Goal: Complete application form

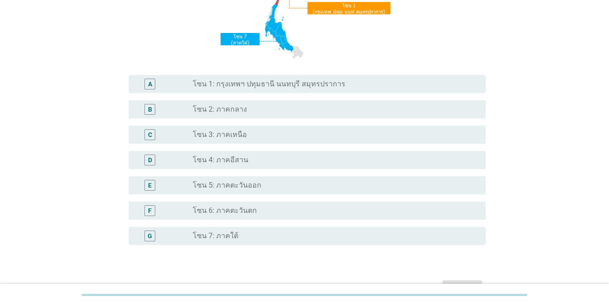
scroll to position [181, 0]
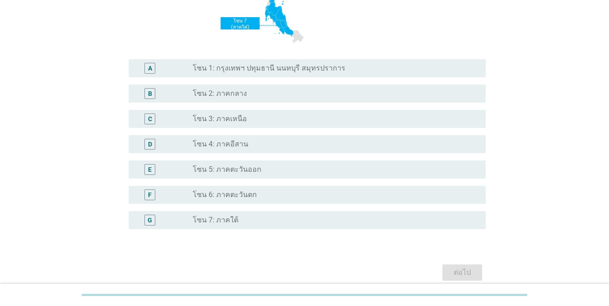
click at [271, 142] on div "radio_button_unchecked โซน 4: ภาคอีสาน" at bounding box center [332, 144] width 279 height 9
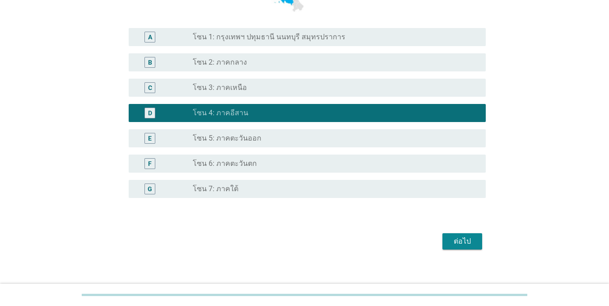
scroll to position [220, 0]
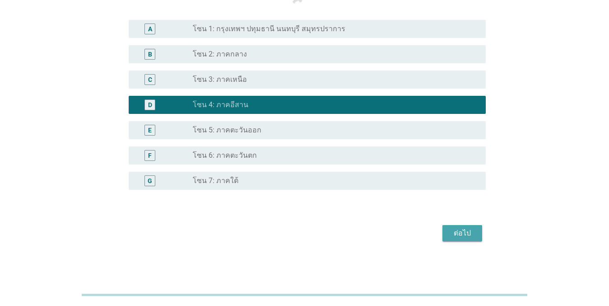
click at [458, 232] on div "ต่อไป" at bounding box center [462, 233] width 25 height 11
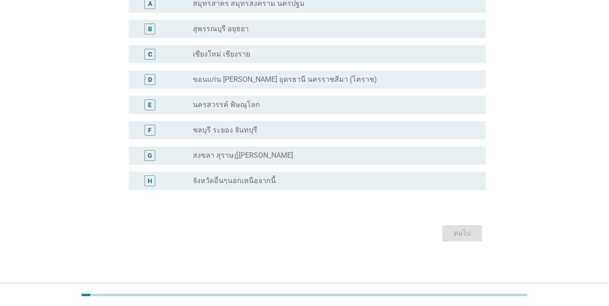
scroll to position [0, 0]
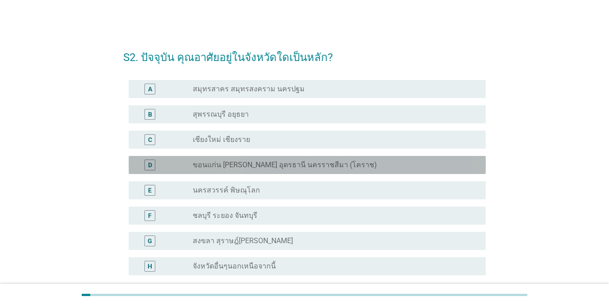
click at [334, 168] on label "ขอนแก่น [PERSON_NAME] อุดรธานี นครราชสีมา (โคราช)" at bounding box center [285, 164] width 184 height 9
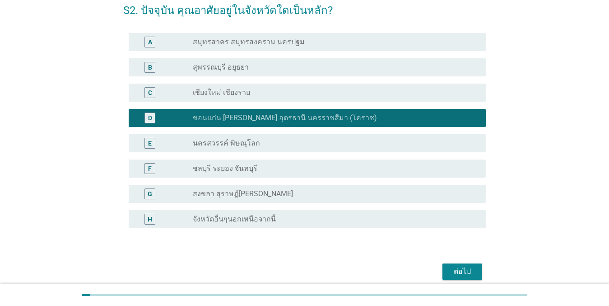
scroll to position [85, 0]
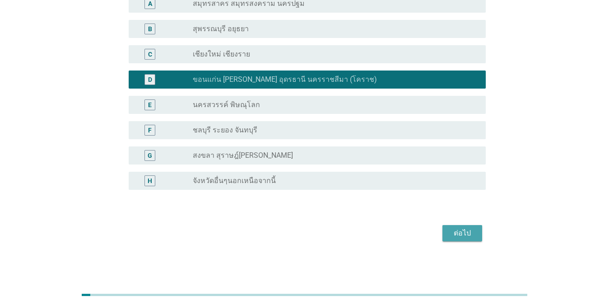
click at [467, 236] on div "ต่อไป" at bounding box center [462, 233] width 25 height 11
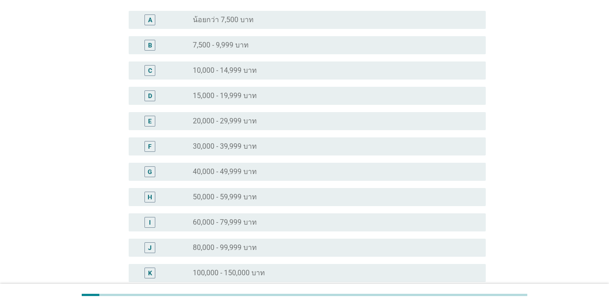
scroll to position [0, 0]
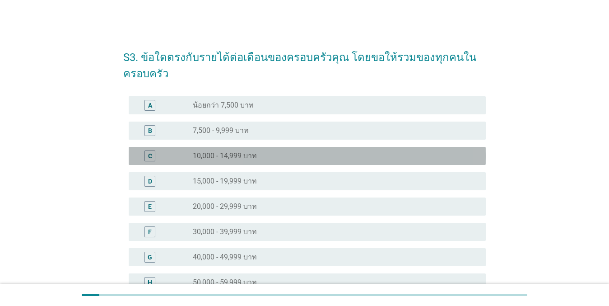
click at [283, 151] on div "radio_button_unchecked 10,000 - 14,999 บาท" at bounding box center [332, 155] width 279 height 9
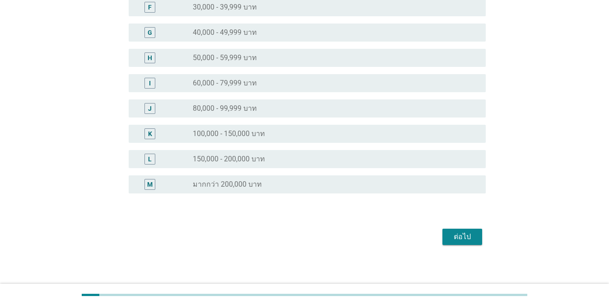
scroll to position [228, 0]
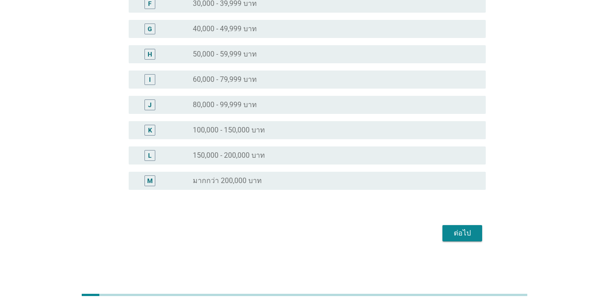
click at [455, 236] on div "ต่อไป" at bounding box center [462, 233] width 25 height 11
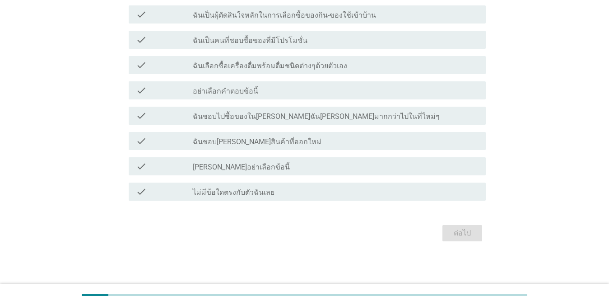
scroll to position [0, 0]
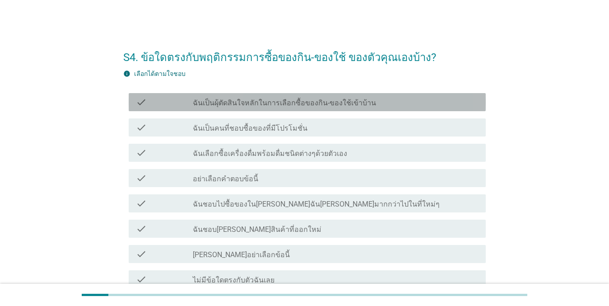
click at [332, 110] on div "check check_box_outline_blank ฉันเป็นผุ้ตัดสินใจหลักในการเลือกซื้อของกิน-ของใช้…" at bounding box center [307, 102] width 357 height 18
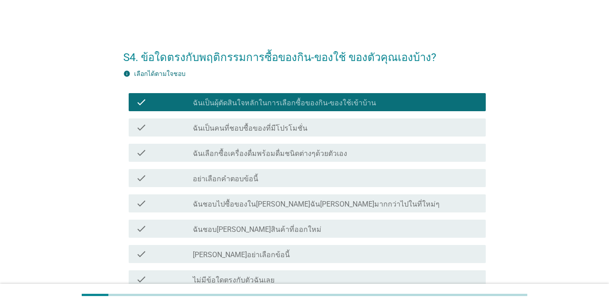
click at [323, 127] on div "check_box_outline_blank ฉันเป็นคนที่ชอบซื้อของที่มีโปรโมชั่น" at bounding box center [336, 127] width 286 height 11
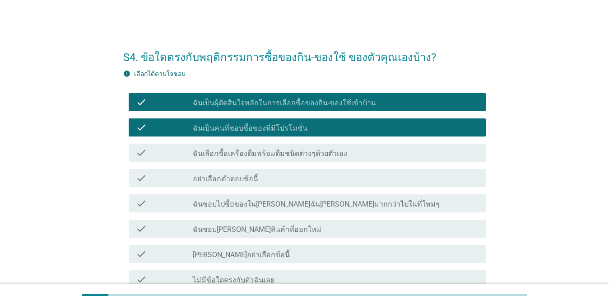
click at [319, 150] on label "ฉันเลือกซื้อเครื่องดื่มพร้อมดื่มชนิดต่างๆด้วยตัวเอง" at bounding box center [270, 153] width 154 height 9
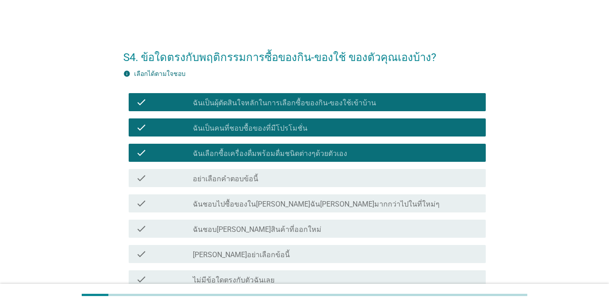
click at [313, 179] on div "check_box_outline_blank อย่าเลือกคำตอบข้อนี้" at bounding box center [336, 178] width 286 height 11
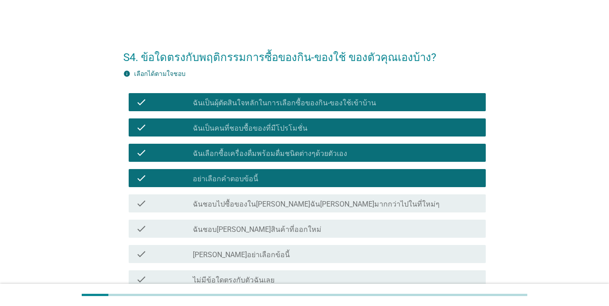
click at [313, 179] on div "check_box_outline_blank อย่าเลือกคำตอบข้อนี้" at bounding box center [336, 178] width 286 height 11
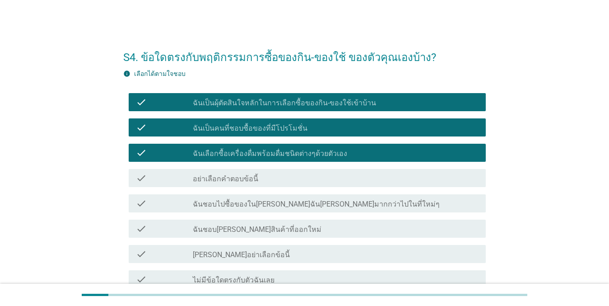
click at [317, 211] on div "check check_box_outline_blank ฉันชอบไปซื้อของใน[PERSON_NAME]ฉัน[PERSON_NAME]มาก…" at bounding box center [307, 203] width 357 height 18
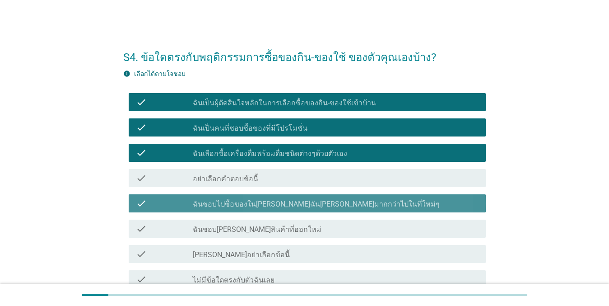
click at [308, 228] on div "check_box_outline_blank ฉันชอบ[PERSON_NAME]สินค้าที่ออกใหม่" at bounding box center [336, 228] width 286 height 11
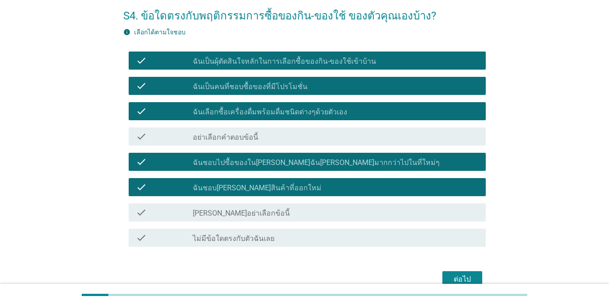
scroll to position [88, 0]
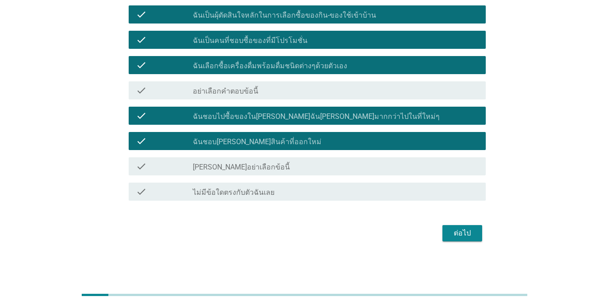
click at [463, 239] on button "ต่อไป" at bounding box center [463, 233] width 40 height 16
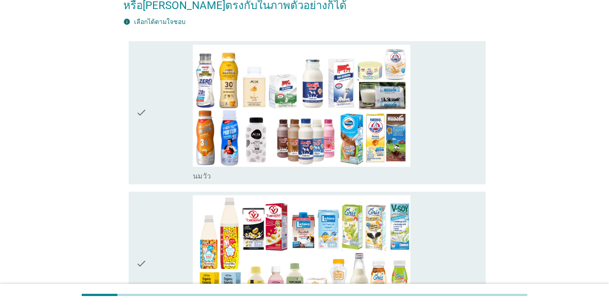
scroll to position [136, 0]
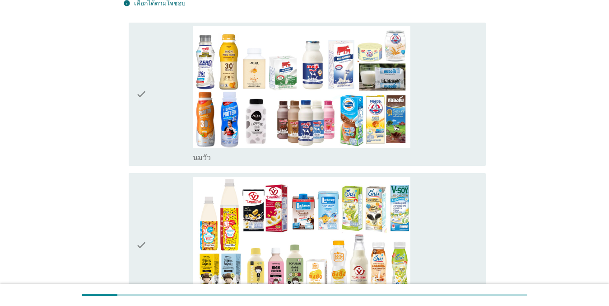
click at [182, 79] on div "check" at bounding box center [164, 94] width 57 height 136
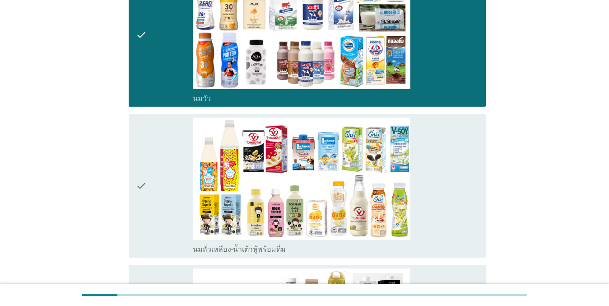
scroll to position [271, 0]
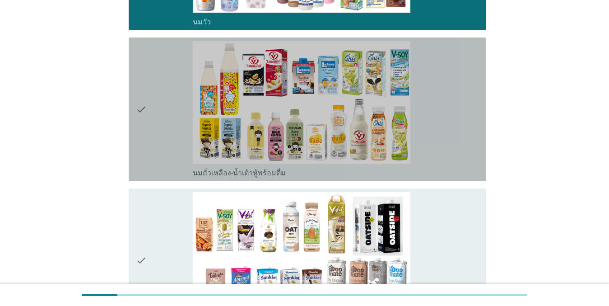
click at [179, 125] on div "check" at bounding box center [164, 109] width 57 height 136
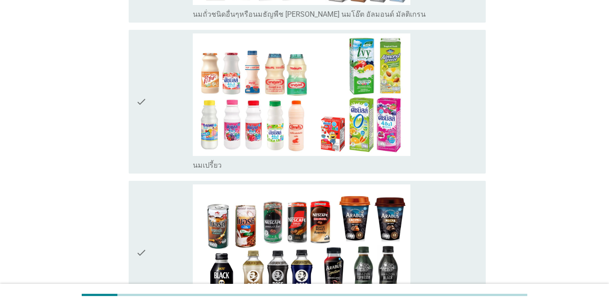
scroll to position [587, 0]
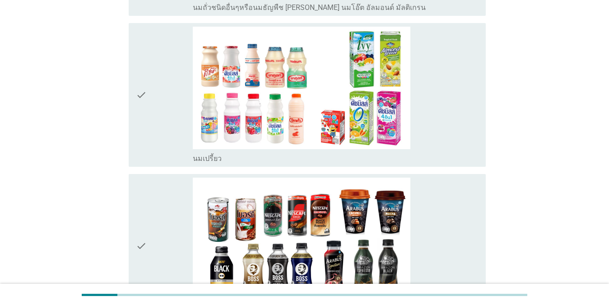
click at [164, 93] on div "check" at bounding box center [164, 95] width 57 height 136
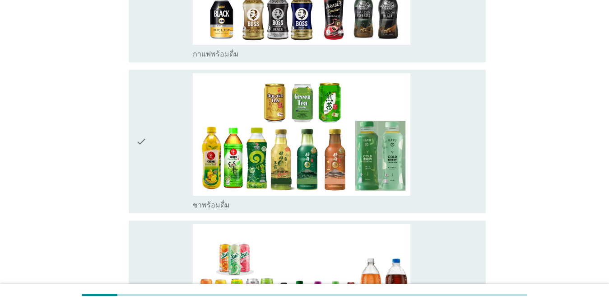
scroll to position [858, 0]
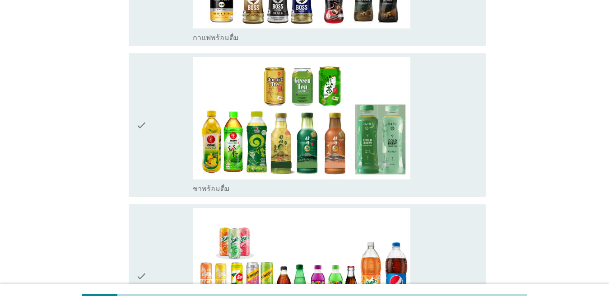
click at [161, 101] on div "check" at bounding box center [164, 125] width 57 height 136
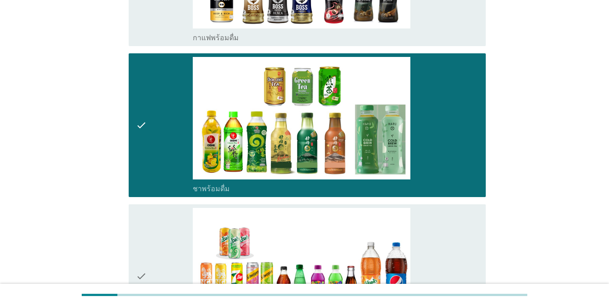
scroll to position [1039, 0]
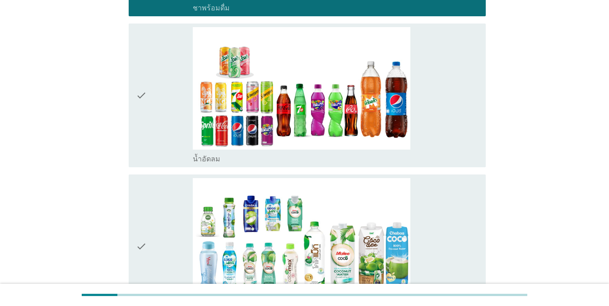
click at [158, 93] on div "check" at bounding box center [164, 95] width 57 height 136
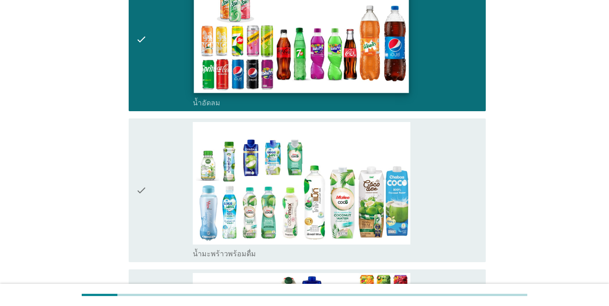
scroll to position [1174, 0]
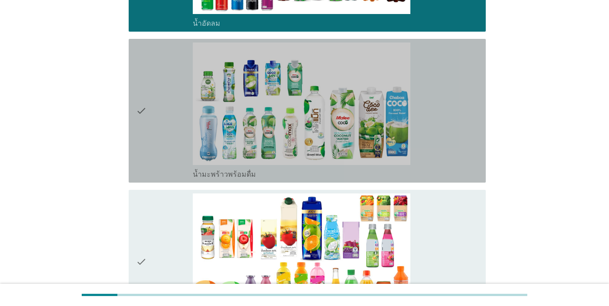
click at [159, 105] on div "check" at bounding box center [164, 110] width 57 height 136
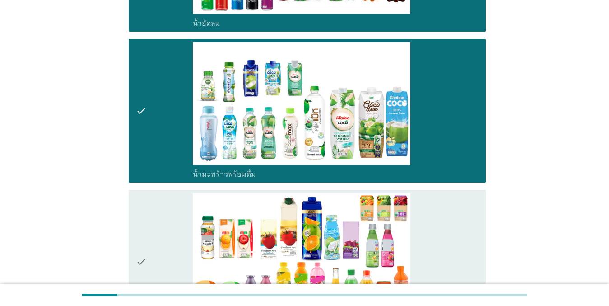
scroll to position [1355, 0]
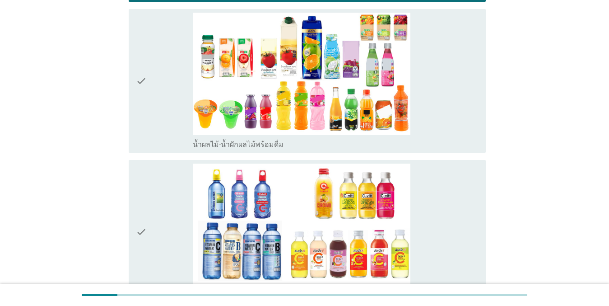
click at [159, 85] on div "check" at bounding box center [164, 81] width 57 height 136
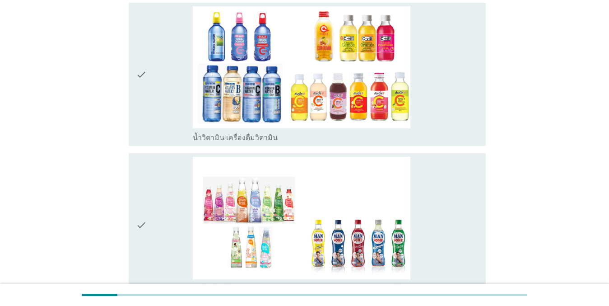
scroll to position [1536, 0]
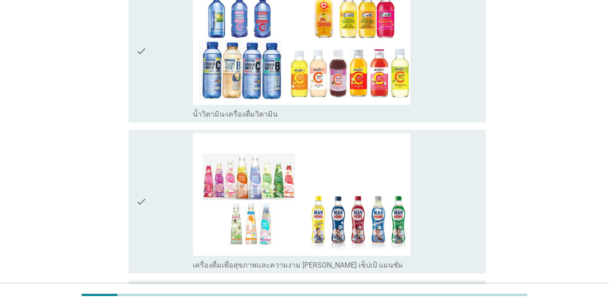
click at [162, 48] on div "check" at bounding box center [164, 51] width 57 height 136
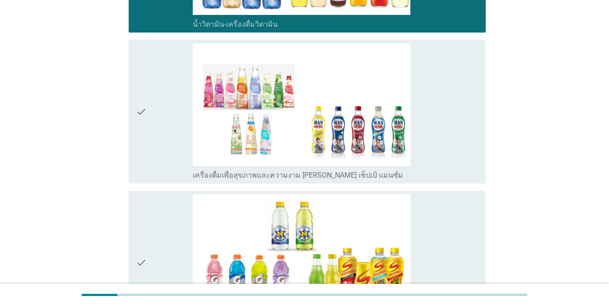
scroll to position [1626, 0]
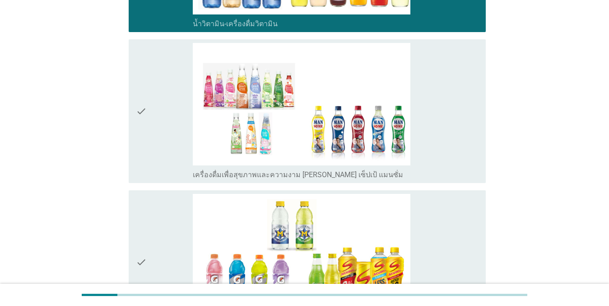
click at [168, 94] on div "check" at bounding box center [164, 111] width 57 height 136
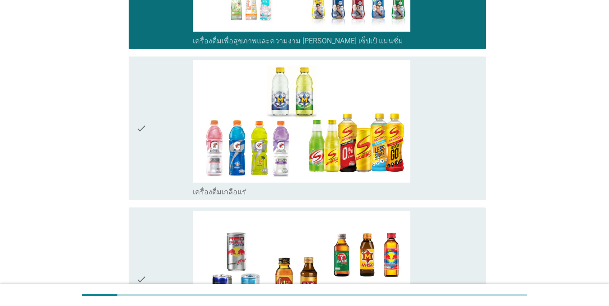
scroll to position [1762, 0]
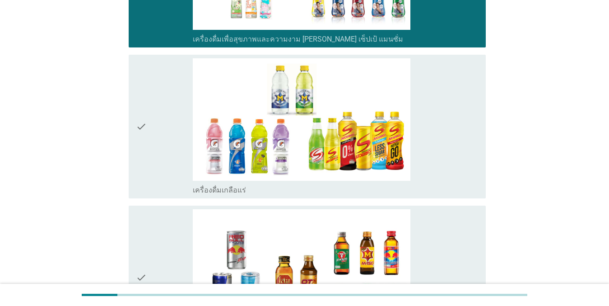
click at [168, 94] on div "check" at bounding box center [164, 126] width 57 height 136
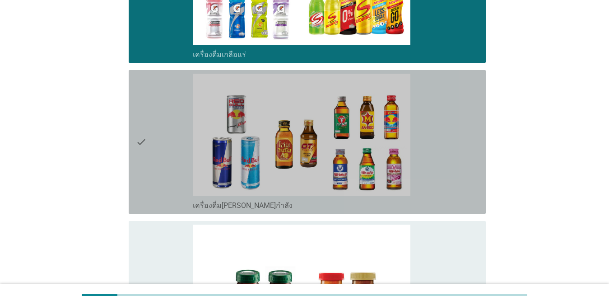
click at [168, 112] on div "check" at bounding box center [164, 142] width 57 height 136
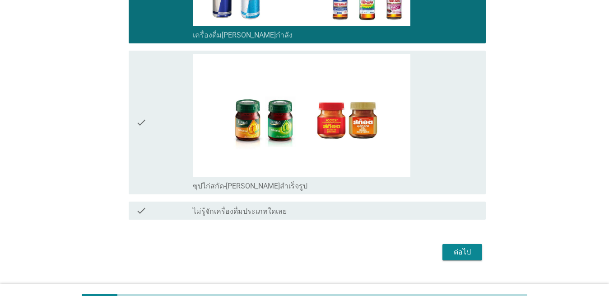
scroll to position [2070, 0]
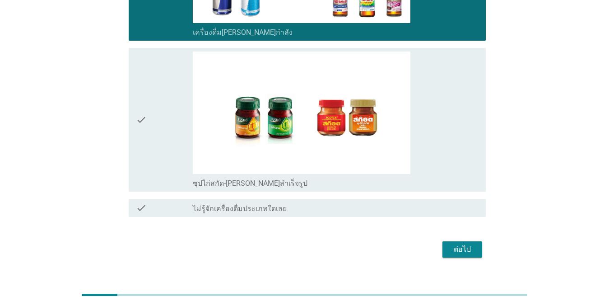
click at [483, 238] on div "ต่อไป" at bounding box center [304, 249] width 363 height 22
click at [468, 244] on div "ต่อไป" at bounding box center [462, 249] width 25 height 11
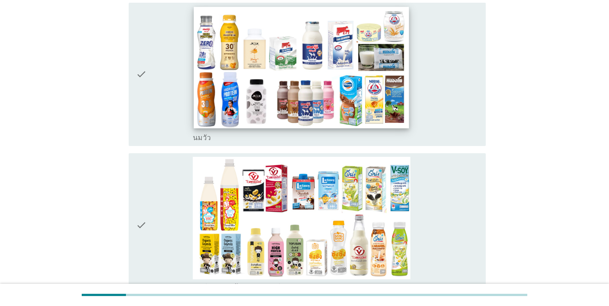
scroll to position [136, 0]
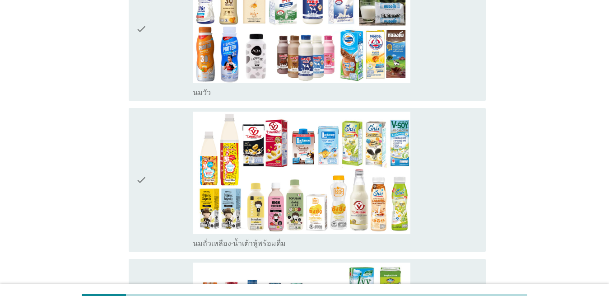
click at [156, 34] on div "check" at bounding box center [164, 29] width 57 height 136
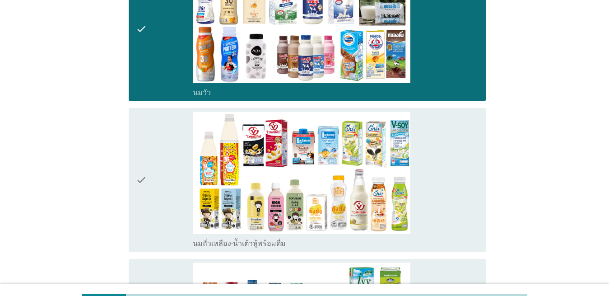
click at [153, 158] on div "check" at bounding box center [164, 180] width 57 height 136
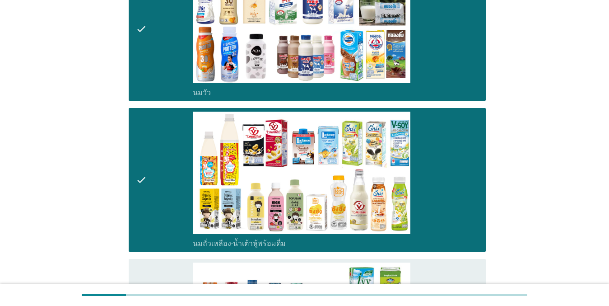
scroll to position [407, 0]
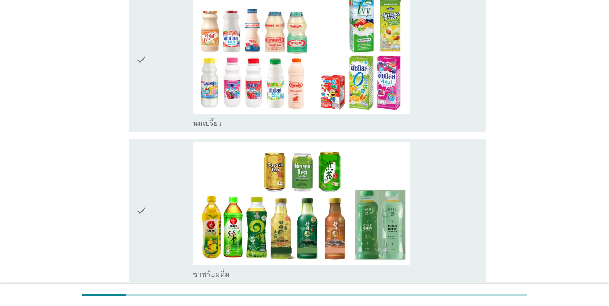
click at [159, 92] on div "check" at bounding box center [164, 59] width 57 height 136
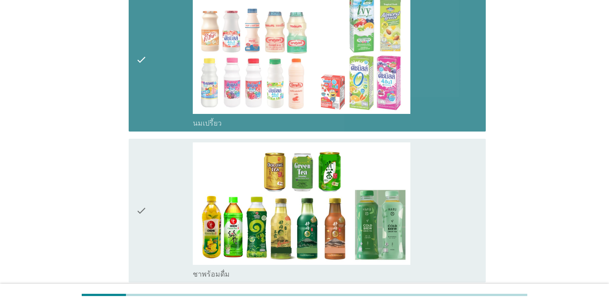
click at [173, 196] on div "check" at bounding box center [164, 210] width 57 height 136
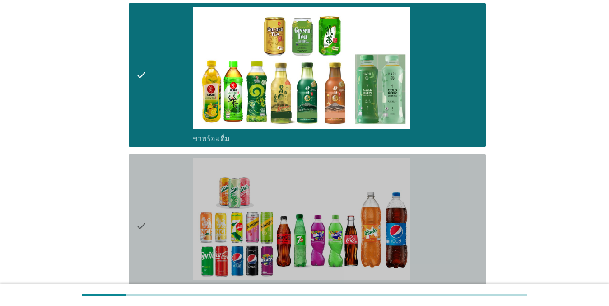
click at [160, 181] on div "check" at bounding box center [164, 226] width 57 height 136
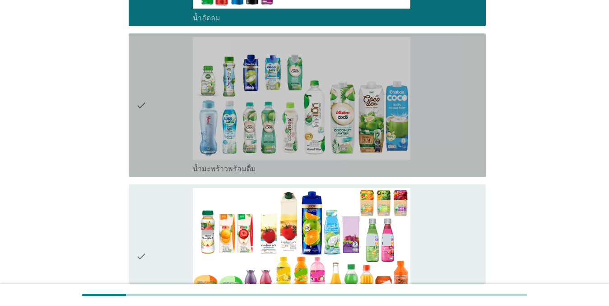
click at [165, 123] on div "check" at bounding box center [164, 105] width 57 height 136
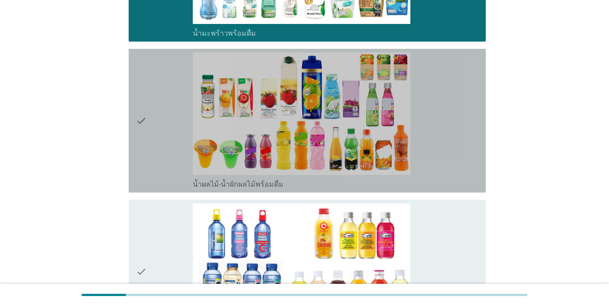
click at [159, 113] on div "check" at bounding box center [164, 120] width 57 height 136
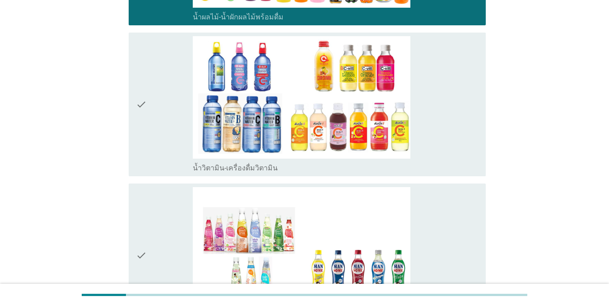
scroll to position [1174, 0]
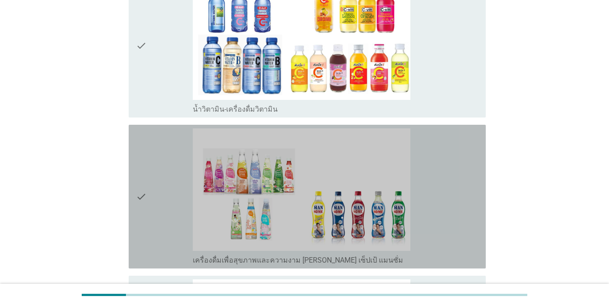
click at [155, 132] on div "check" at bounding box center [164, 196] width 57 height 136
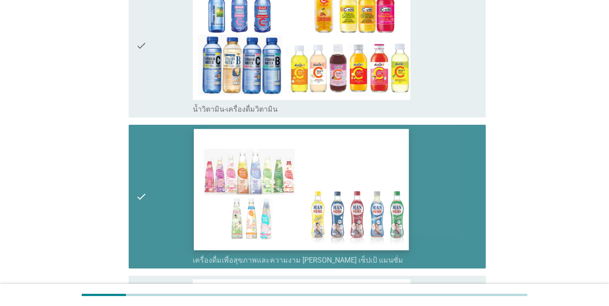
click at [168, 81] on div "check" at bounding box center [164, 45] width 57 height 136
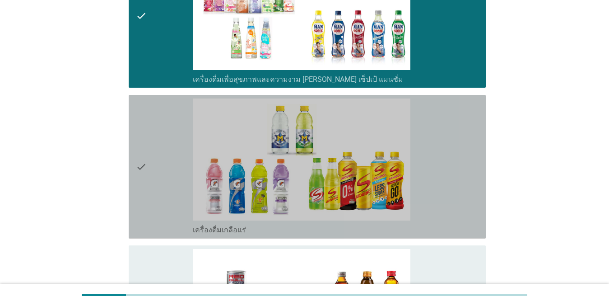
click at [160, 132] on div "check" at bounding box center [164, 166] width 57 height 136
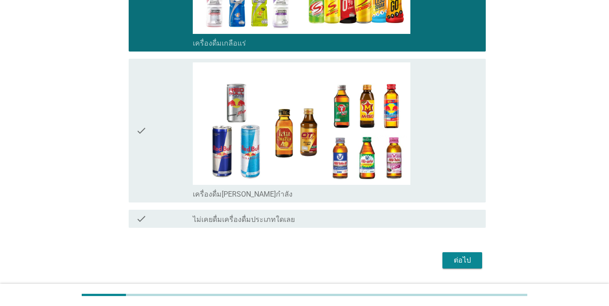
scroll to position [1569, 0]
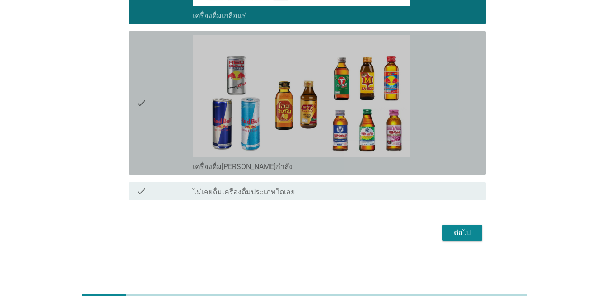
click at [173, 144] on div "check" at bounding box center [164, 103] width 57 height 136
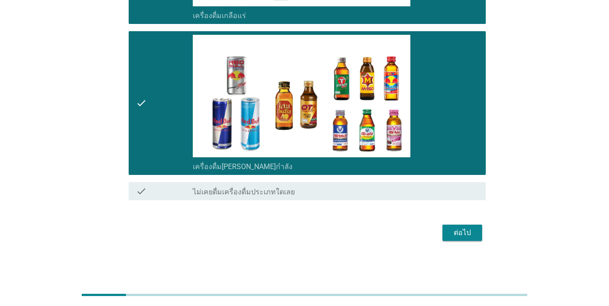
click at [452, 234] on div "ต่อไป" at bounding box center [462, 232] width 25 height 11
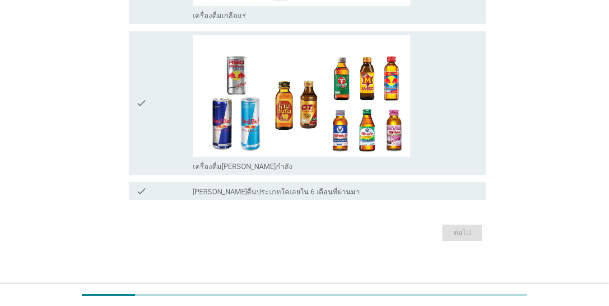
scroll to position [0, 0]
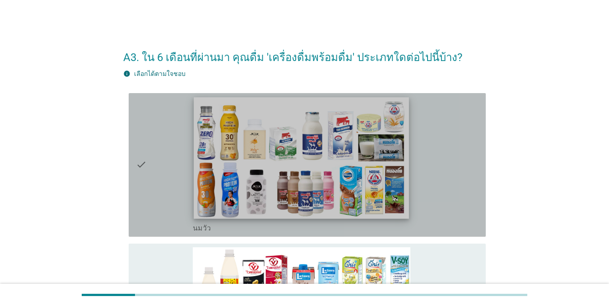
click at [317, 167] on img at bounding box center [301, 157] width 215 height 121
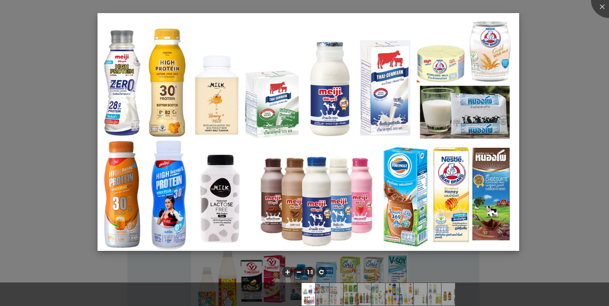
scroll to position [45, 0]
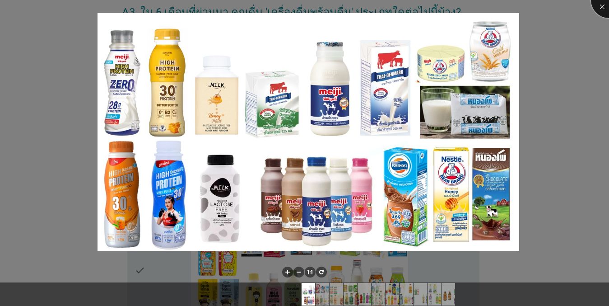
click at [603, 13] on div at bounding box center [609, 0] width 36 height 36
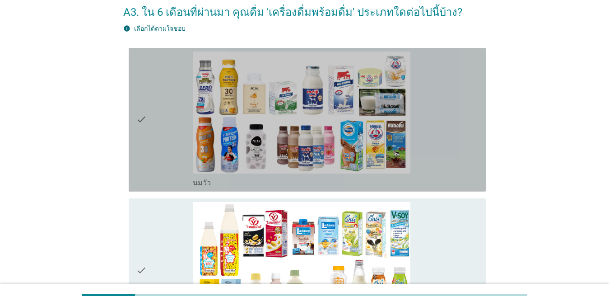
click at [141, 105] on icon "check" at bounding box center [141, 119] width 11 height 136
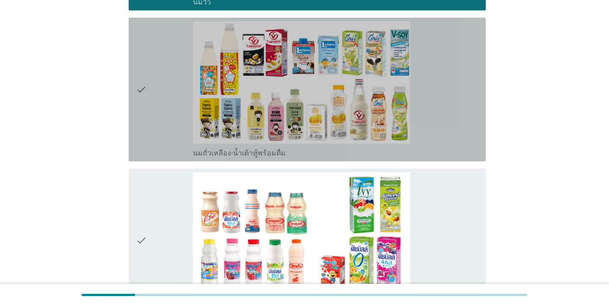
click at [150, 137] on div "check" at bounding box center [164, 89] width 57 height 136
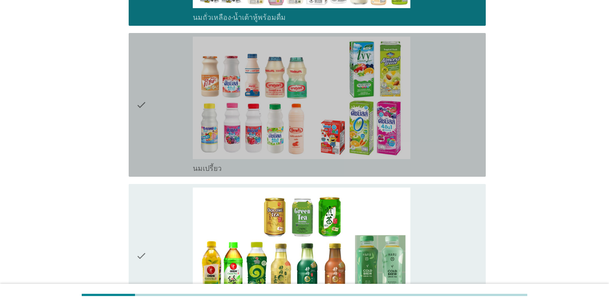
click at [150, 135] on div "check" at bounding box center [164, 105] width 57 height 136
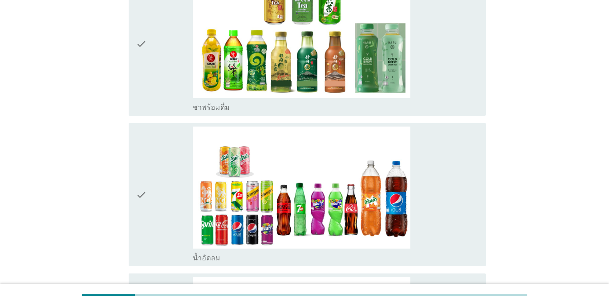
scroll to position [587, 0]
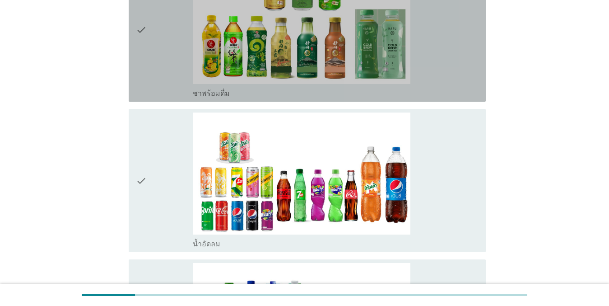
click at [135, 42] on div "check check_box_outline_blank ชาพร้อมดื่ม" at bounding box center [307, 30] width 357 height 144
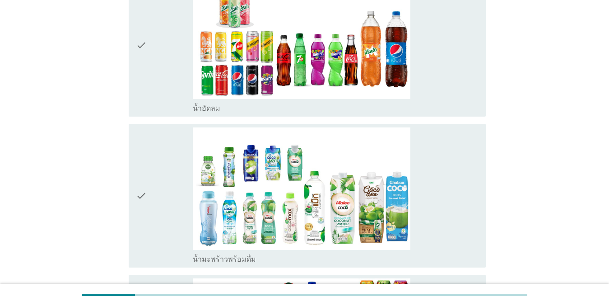
click at [141, 64] on icon "check" at bounding box center [141, 45] width 11 height 136
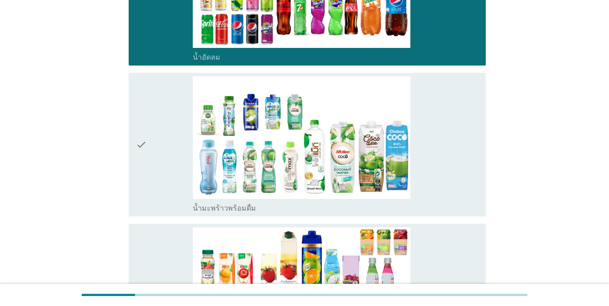
scroll to position [813, 0]
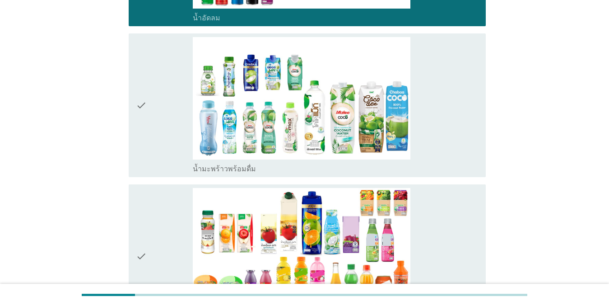
click at [162, 108] on div "check" at bounding box center [164, 105] width 57 height 136
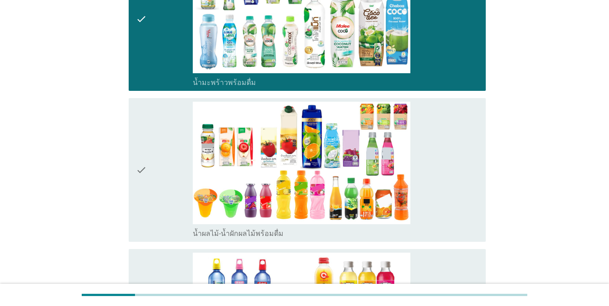
scroll to position [994, 0]
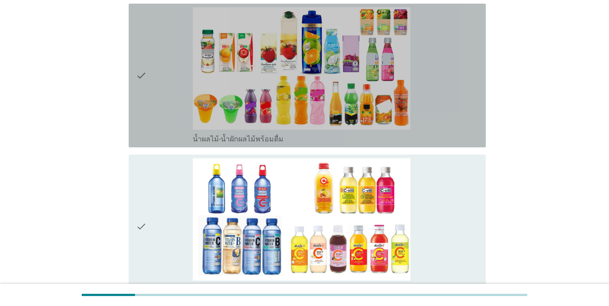
click at [171, 76] on div "check" at bounding box center [164, 75] width 57 height 136
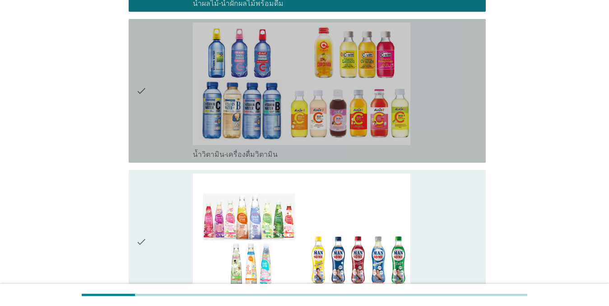
click at [169, 79] on div "check" at bounding box center [164, 91] width 57 height 136
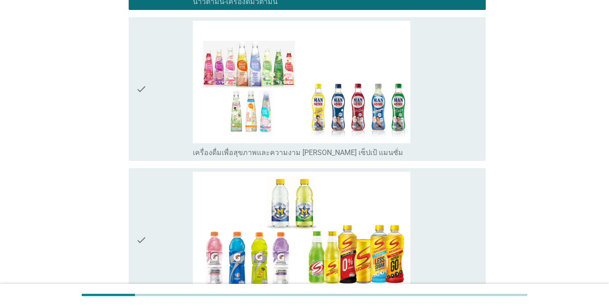
scroll to position [1310, 0]
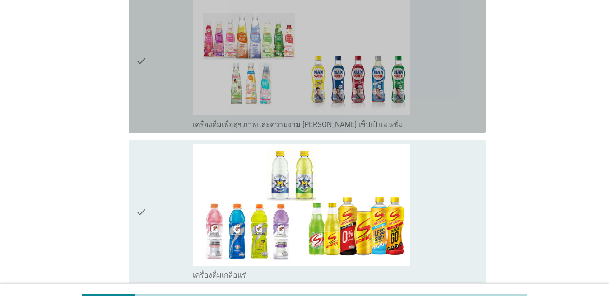
click at [155, 89] on div "check" at bounding box center [164, 61] width 57 height 136
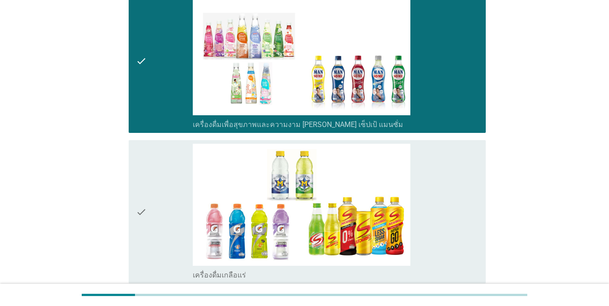
click at [158, 87] on div "check" at bounding box center [164, 61] width 57 height 136
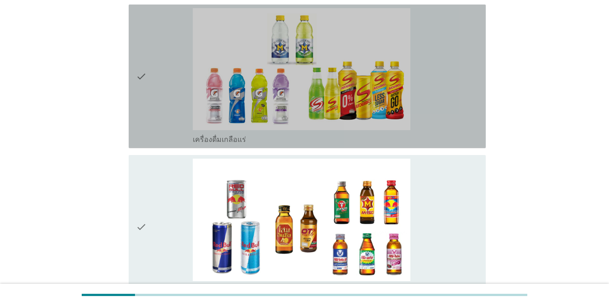
click at [154, 95] on div "check" at bounding box center [164, 76] width 57 height 136
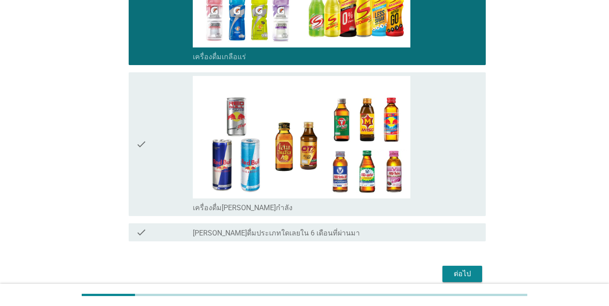
scroll to position [1569, 0]
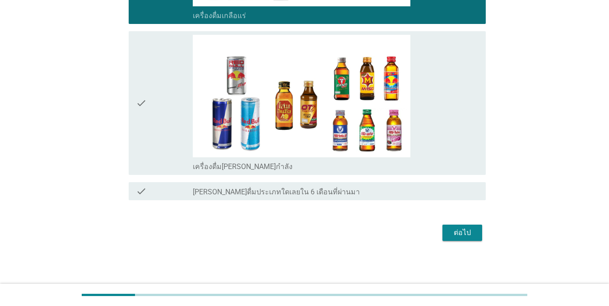
click at [150, 129] on div "check" at bounding box center [164, 103] width 57 height 136
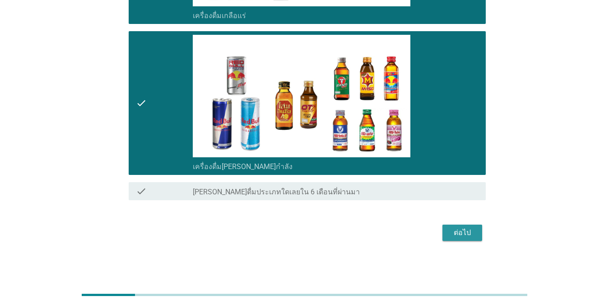
click at [466, 234] on div "ต่อไป" at bounding box center [462, 232] width 25 height 11
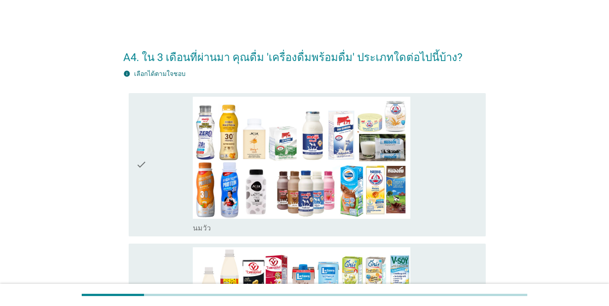
click at [152, 151] on div "check" at bounding box center [164, 165] width 57 height 136
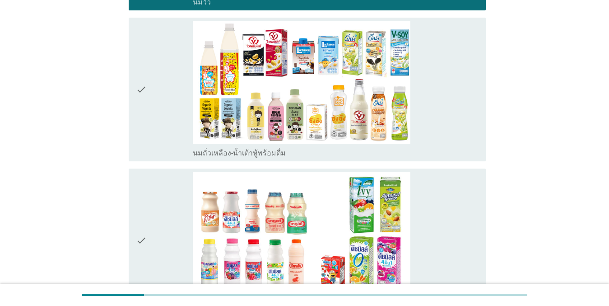
click at [154, 101] on div "check" at bounding box center [164, 89] width 57 height 136
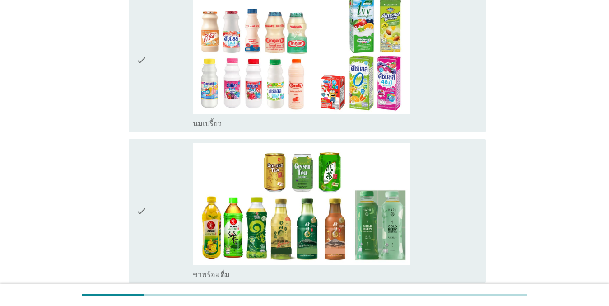
scroll to position [407, 0]
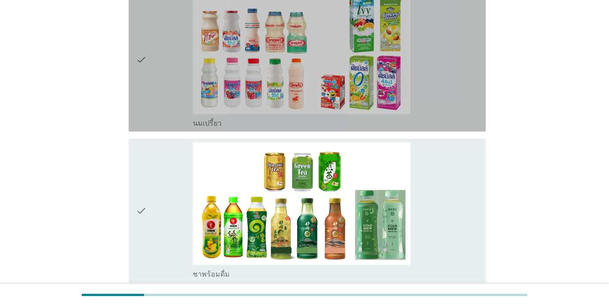
click at [154, 98] on div "check" at bounding box center [164, 59] width 57 height 136
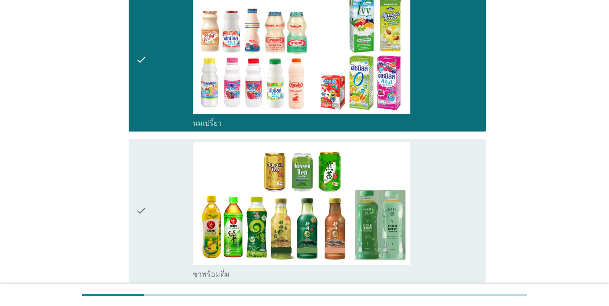
click at [144, 209] on icon "check" at bounding box center [141, 210] width 11 height 136
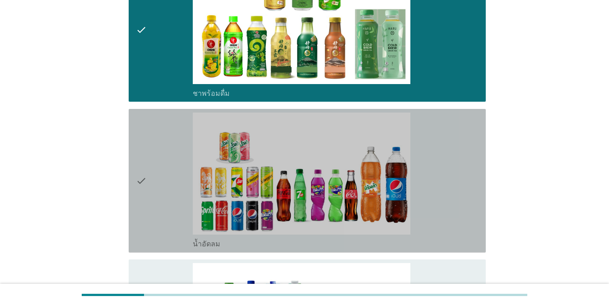
click at [148, 164] on div "check" at bounding box center [164, 180] width 57 height 136
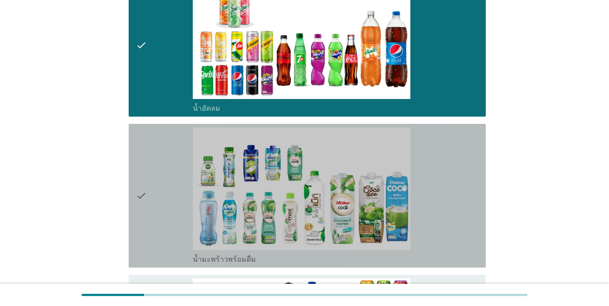
click at [152, 158] on div "check" at bounding box center [164, 195] width 57 height 136
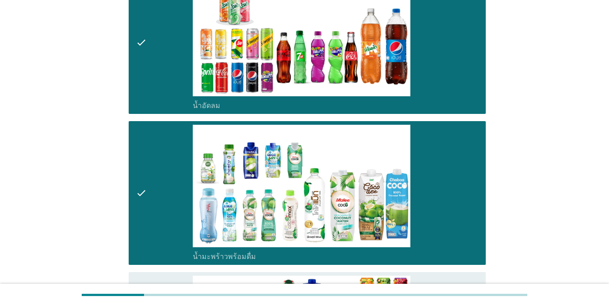
scroll to position [949, 0]
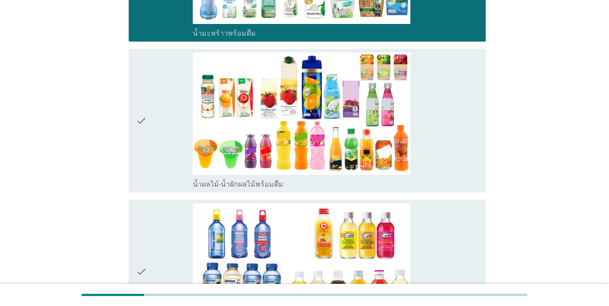
click at [150, 155] on div "check" at bounding box center [164, 120] width 57 height 136
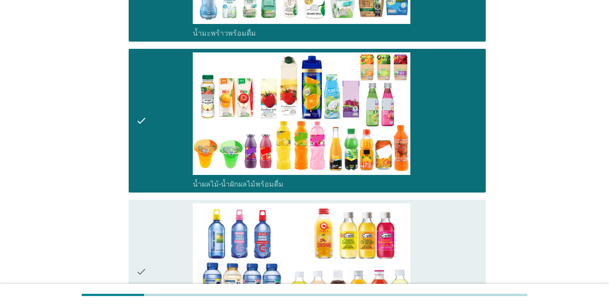
click at [159, 235] on div "check" at bounding box center [164, 271] width 57 height 136
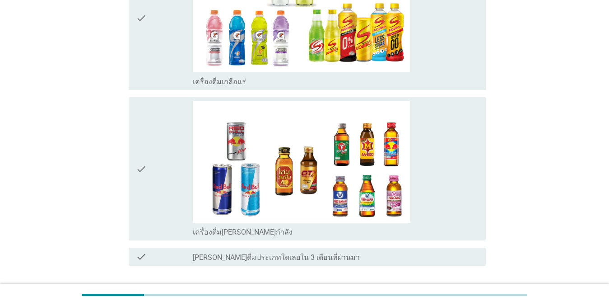
scroll to position [1355, 0]
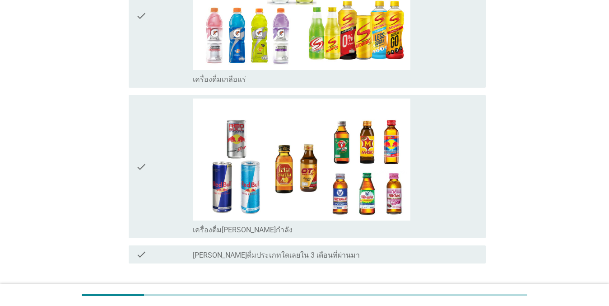
click at [176, 72] on div "check" at bounding box center [164, 16] width 57 height 136
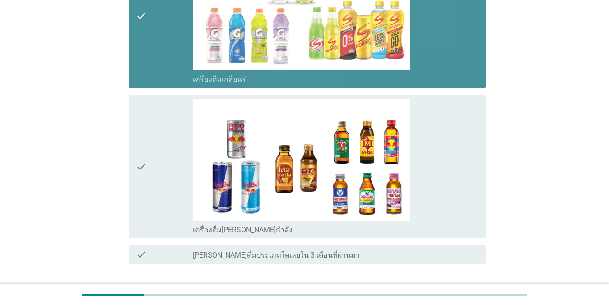
click at [173, 137] on div "check" at bounding box center [164, 166] width 57 height 136
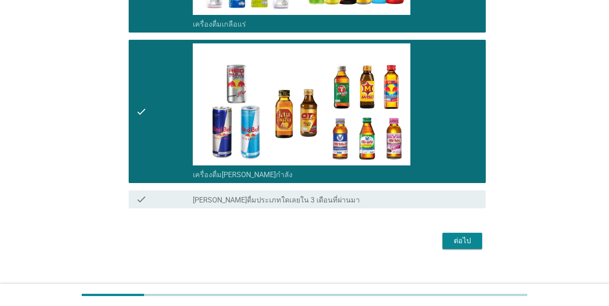
scroll to position [1418, 0]
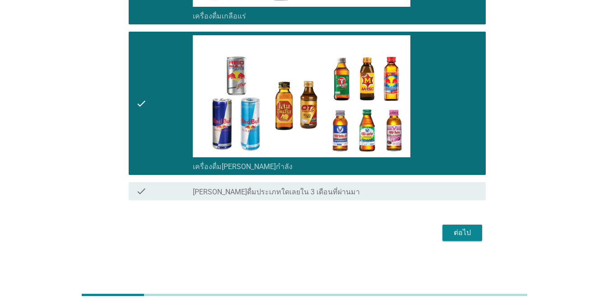
click at [479, 236] on button "ต่อไป" at bounding box center [463, 232] width 40 height 16
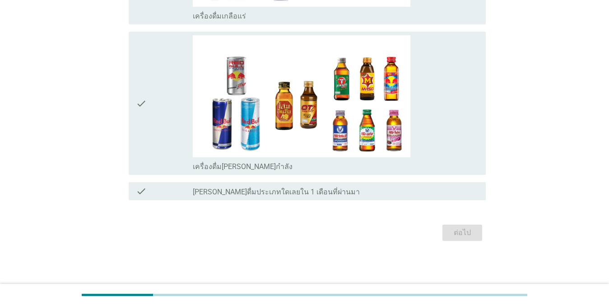
scroll to position [0, 0]
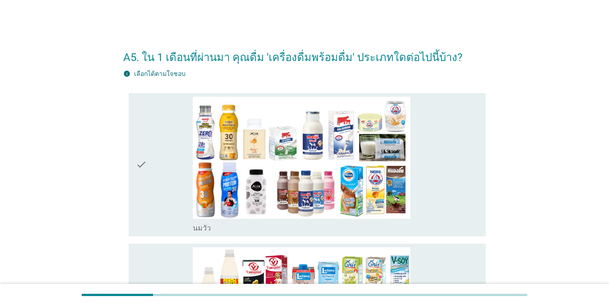
click at [149, 159] on div "check" at bounding box center [164, 165] width 57 height 136
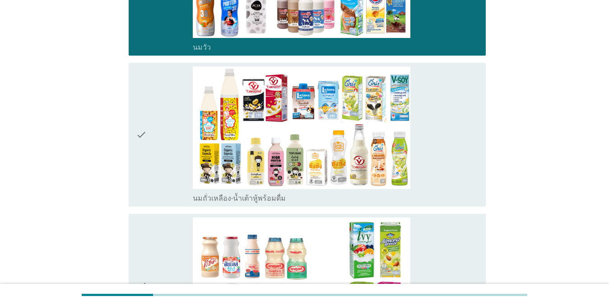
click at [149, 154] on div "check" at bounding box center [164, 134] width 57 height 136
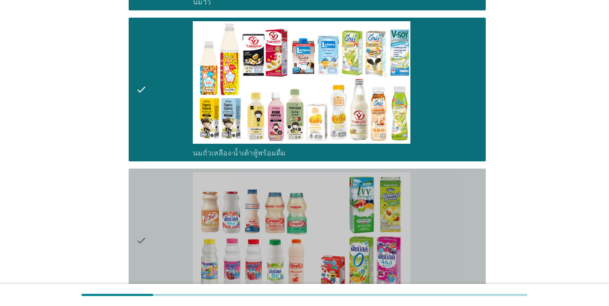
click at [150, 211] on div "check" at bounding box center [164, 240] width 57 height 136
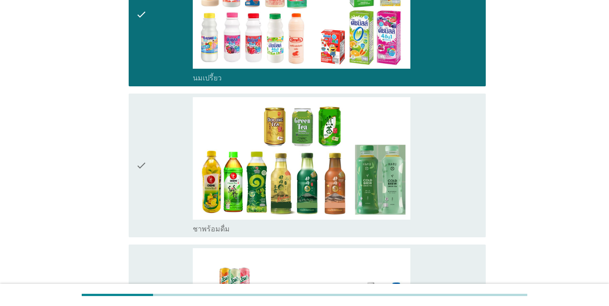
click at [154, 167] on div "check" at bounding box center [164, 165] width 57 height 136
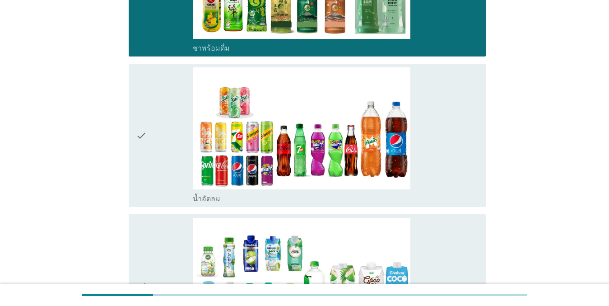
drag, startPoint x: 161, startPoint y: 152, endPoint x: 160, endPoint y: 179, distance: 26.7
click at [161, 151] on div "check" at bounding box center [164, 135] width 57 height 136
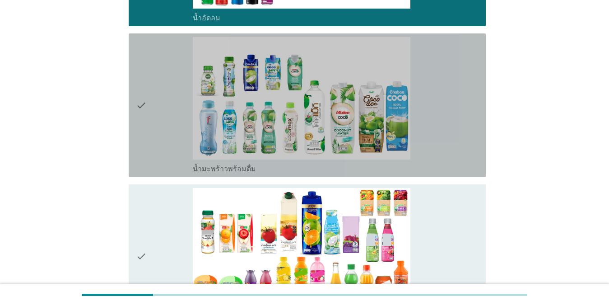
drag, startPoint x: 171, startPoint y: 119, endPoint x: 166, endPoint y: 145, distance: 26.2
click at [170, 119] on div "check" at bounding box center [164, 105] width 57 height 136
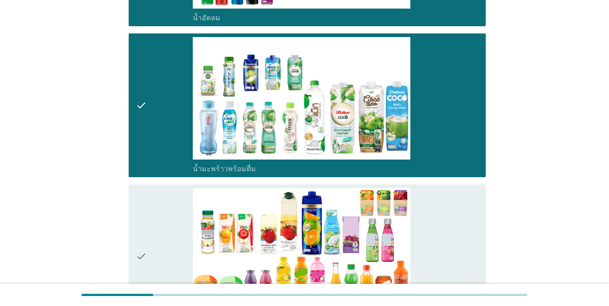
click at [162, 202] on div "check" at bounding box center [164, 256] width 57 height 136
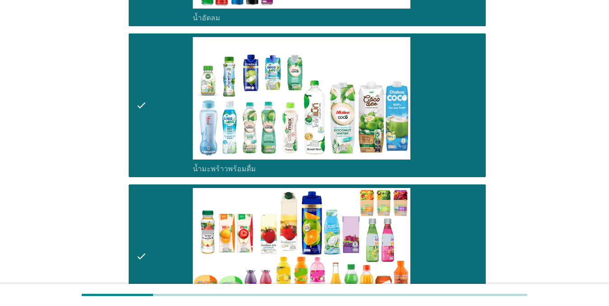
scroll to position [1084, 0]
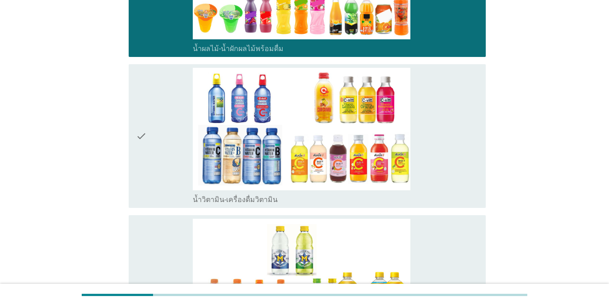
click at [149, 157] on div "check" at bounding box center [164, 136] width 57 height 136
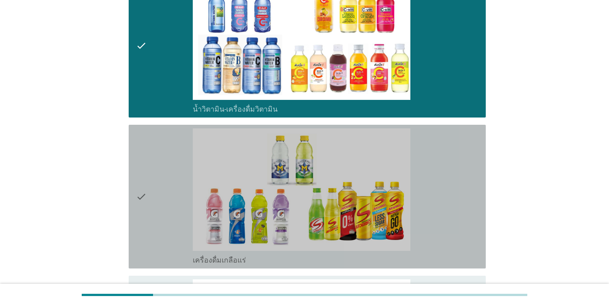
click at [159, 178] on div "check" at bounding box center [164, 196] width 57 height 136
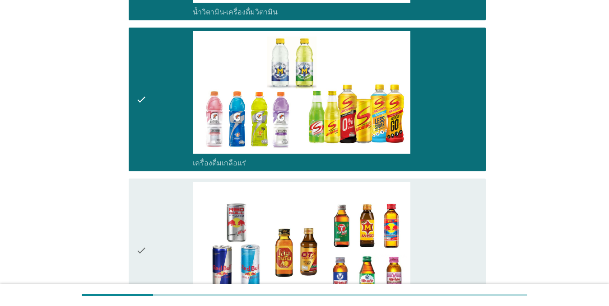
scroll to position [1310, 0]
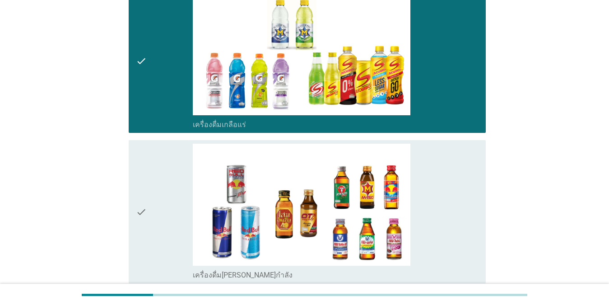
click at [160, 193] on div "check" at bounding box center [164, 212] width 57 height 136
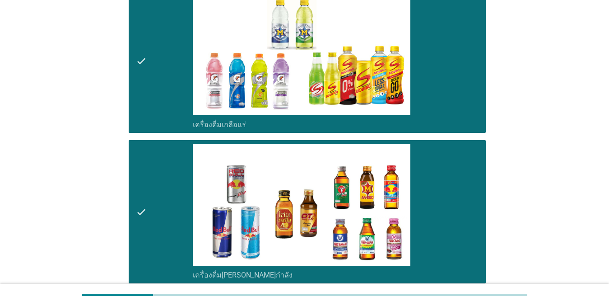
scroll to position [1418, 0]
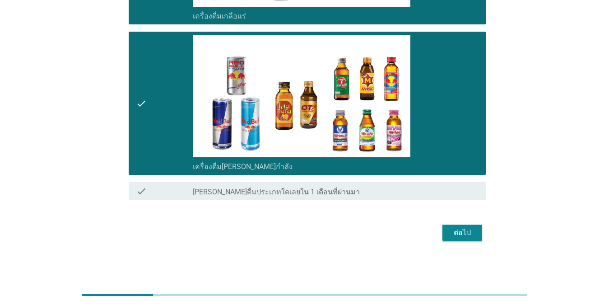
click at [453, 235] on div "ต่อไป" at bounding box center [462, 232] width 25 height 11
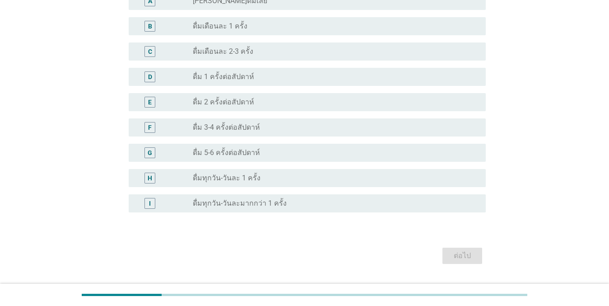
scroll to position [319, 0]
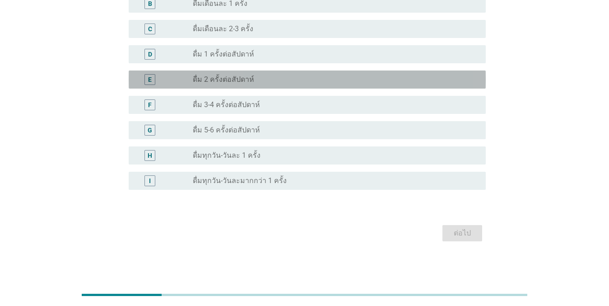
click at [253, 75] on div "radio_button_unchecked ดื่ม 2 ครั้งต่อสัปดาห์" at bounding box center [332, 79] width 279 height 9
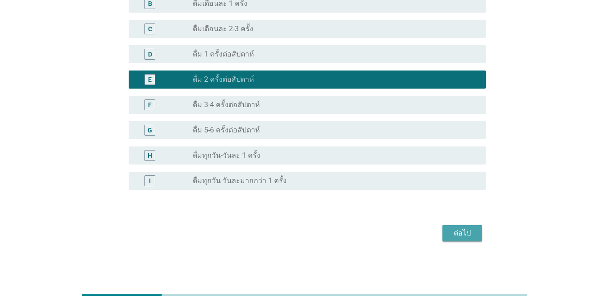
click at [450, 232] on div "ต่อไป" at bounding box center [462, 233] width 25 height 11
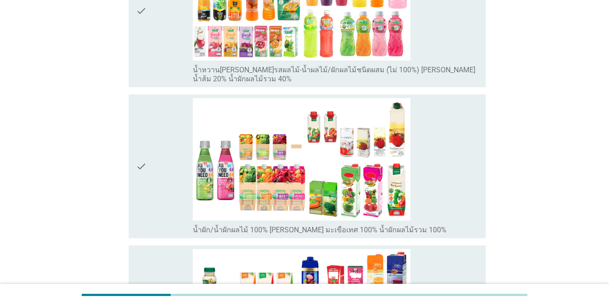
scroll to position [90, 0]
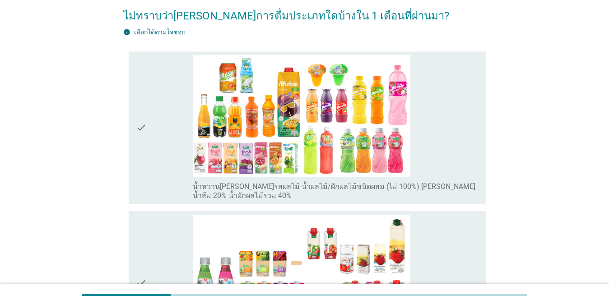
click at [164, 106] on div "check" at bounding box center [164, 127] width 57 height 145
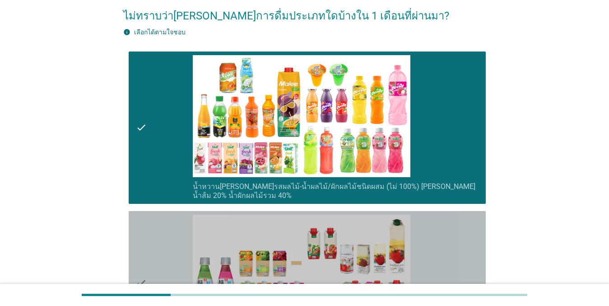
click at [164, 251] on div "check" at bounding box center [164, 283] width 57 height 136
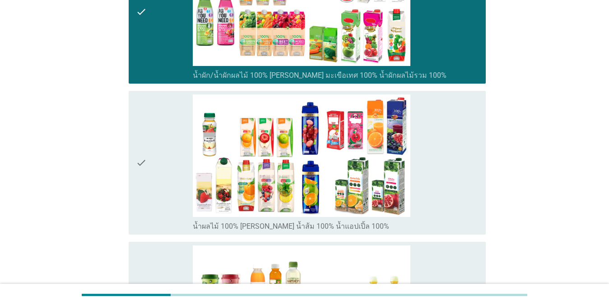
click at [166, 147] on div "check" at bounding box center [164, 162] width 57 height 136
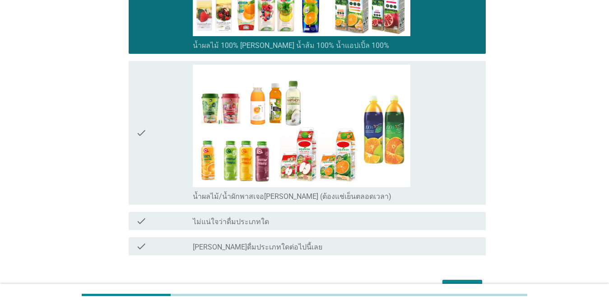
click at [156, 130] on div "check" at bounding box center [164, 133] width 57 height 136
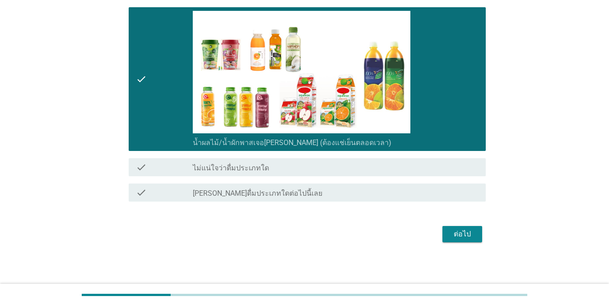
scroll to position [597, 0]
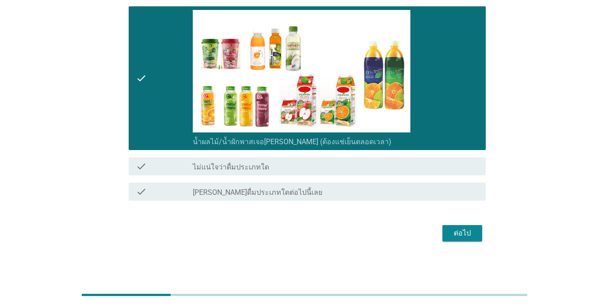
click at [453, 230] on div "ต่อไป" at bounding box center [462, 233] width 25 height 11
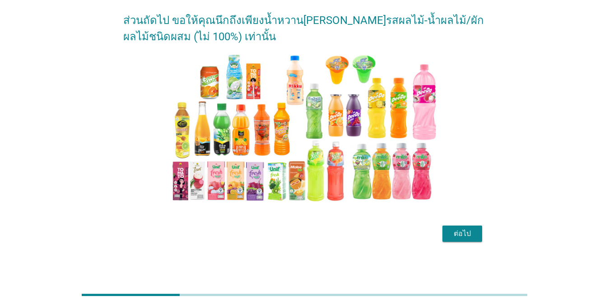
scroll to position [70, 0]
click at [479, 237] on button "ต่อไป" at bounding box center [463, 233] width 40 height 16
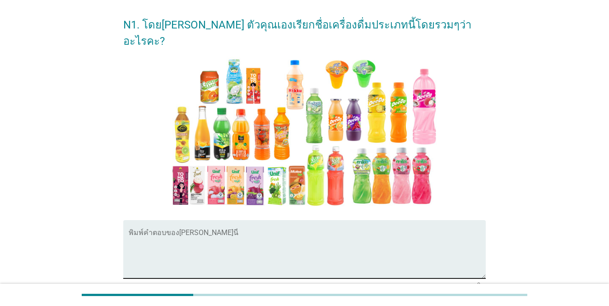
scroll to position [90, 0]
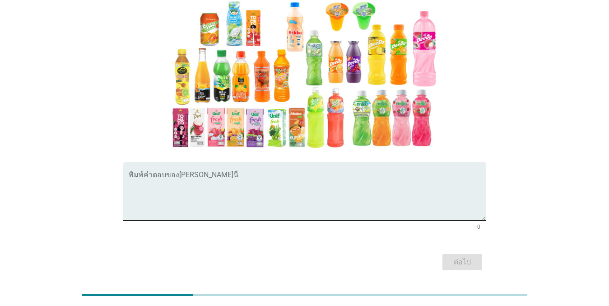
click at [280, 195] on textarea "พิมพ์คำตอบของคุณ ที่นี่" at bounding box center [307, 196] width 357 height 47
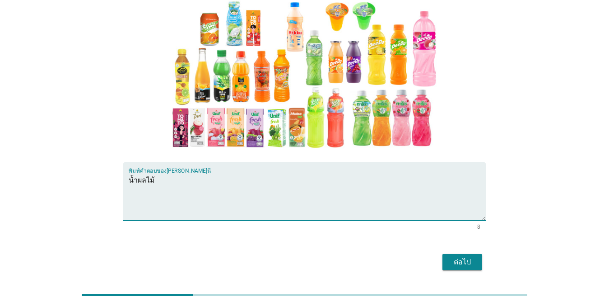
type textarea "น้ำผลไม้"
click at [468, 257] on div "ต่อไป" at bounding box center [462, 262] width 25 height 11
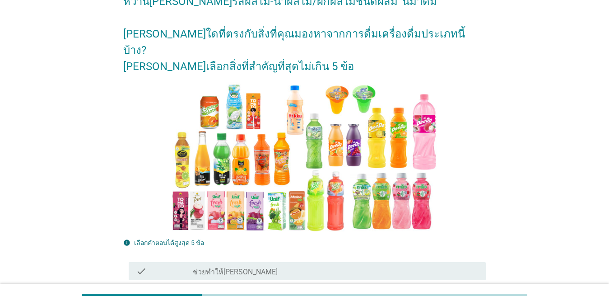
scroll to position [226, 0]
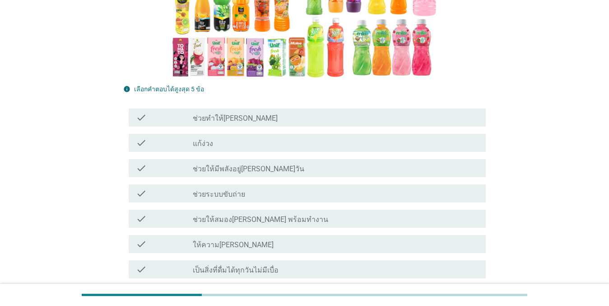
click at [251, 108] on div "check check_box_outline_blank ช่วยทำให้[PERSON_NAME]" at bounding box center [307, 117] width 357 height 18
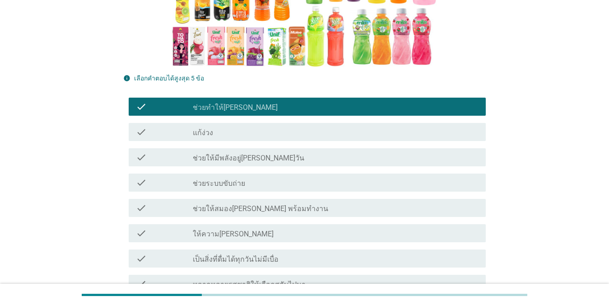
scroll to position [271, 0]
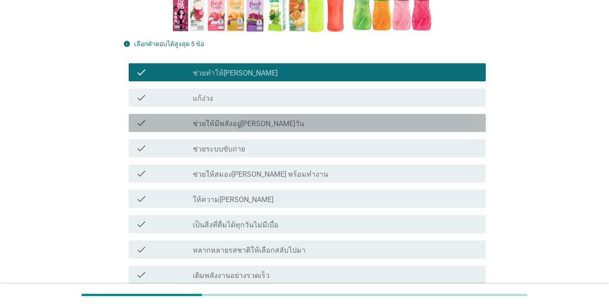
click at [284, 117] on div "check_box_outline_blank ช่วยให้มีพลังอยู่[PERSON_NAME]วัน" at bounding box center [336, 122] width 286 height 11
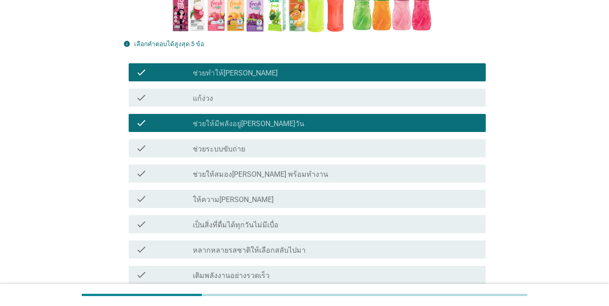
click at [281, 170] on label "ช่วยให้สมอง[PERSON_NAME] พร้อมทำงาน" at bounding box center [261, 174] width 136 height 9
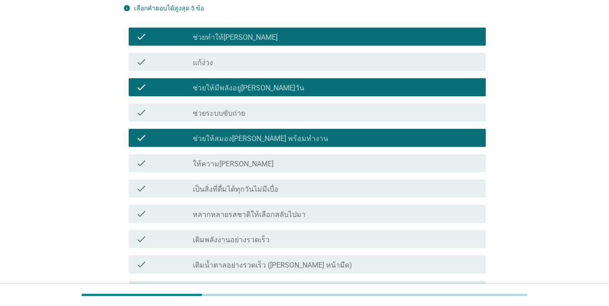
scroll to position [316, 0]
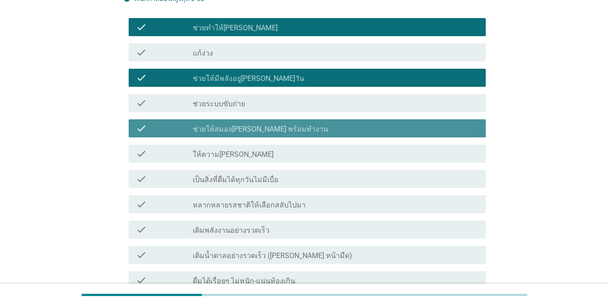
click at [271, 120] on div "check check_box ช่วยให้สมอง[PERSON_NAME] พร้อมทำงาน" at bounding box center [307, 128] width 357 height 18
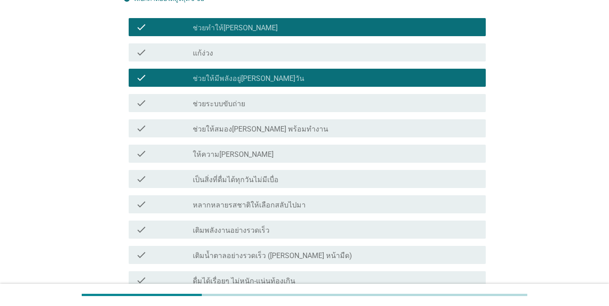
click at [266, 148] on div "check_box_outline_blank ให้ความ[PERSON_NAME]" at bounding box center [336, 153] width 286 height 11
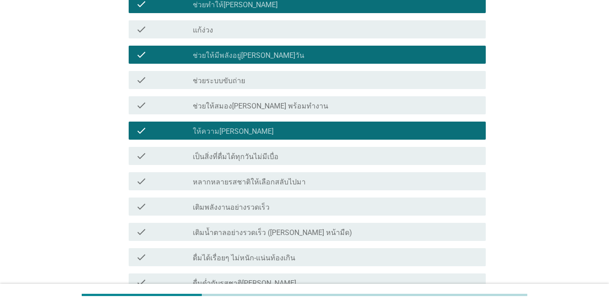
scroll to position [361, 0]
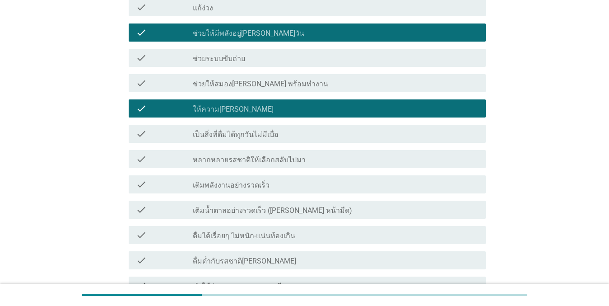
click at [275, 130] on label "เป็นสิ่งที่ดื่มได้ทุกวันไม่มีเบื่อ" at bounding box center [236, 134] width 86 height 9
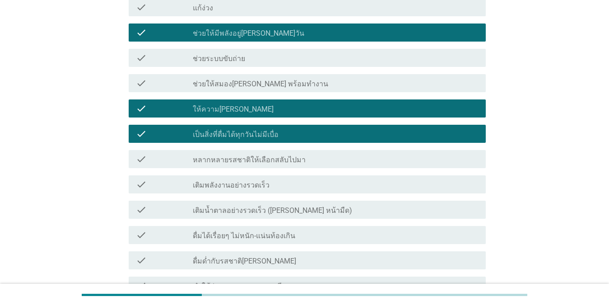
click at [290, 176] on div "check check_box_outline_blank เติมพลังงานอย่างรวดเร็ว" at bounding box center [307, 184] width 357 height 18
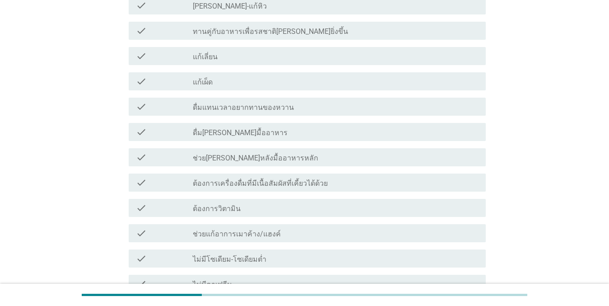
scroll to position [907, 0]
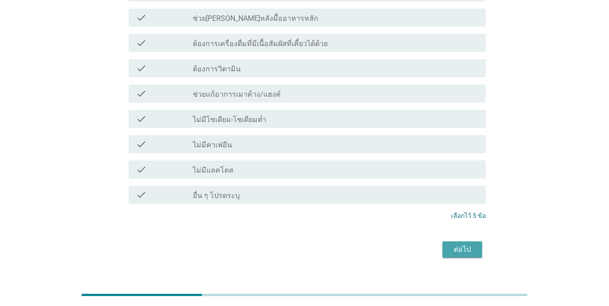
click at [469, 244] on div "ต่อไป" at bounding box center [462, 249] width 25 height 11
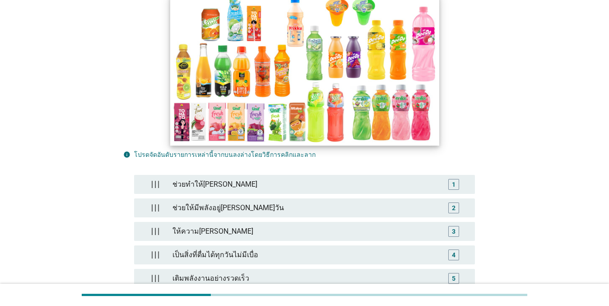
scroll to position [215, 0]
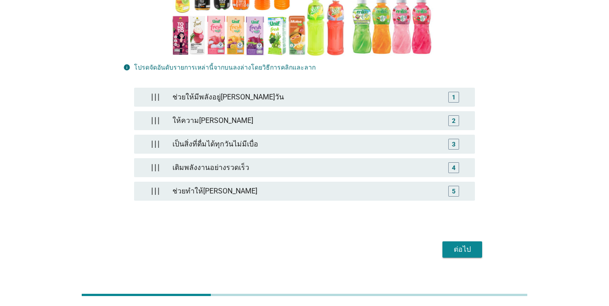
click at [463, 244] on div "ต่อไป" at bounding box center [462, 249] width 25 height 11
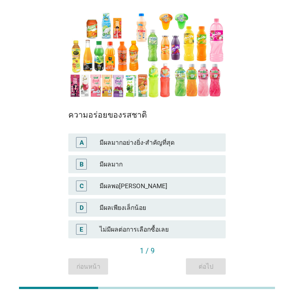
scroll to position [141, 0]
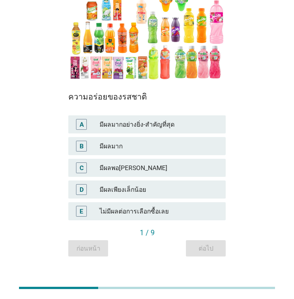
click at [151, 140] on div "มีผลมาก" at bounding box center [158, 145] width 119 height 11
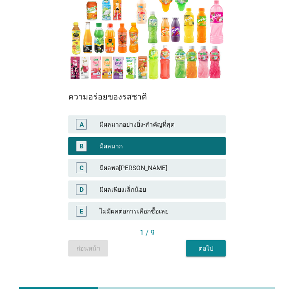
click at [196, 243] on div "ต่อไป" at bounding box center [205, 247] width 25 height 9
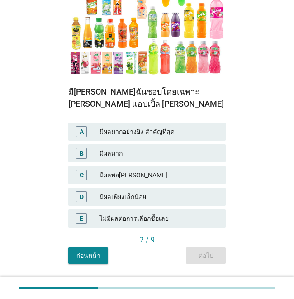
scroll to position [153, 0]
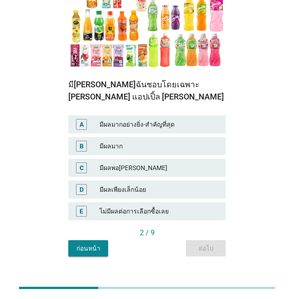
click at [131, 140] on div "มีผลมาก" at bounding box center [158, 145] width 119 height 11
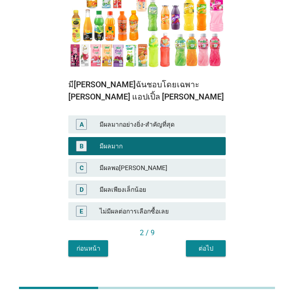
click at [220, 240] on button "ต่อไป" at bounding box center [206, 248] width 40 height 16
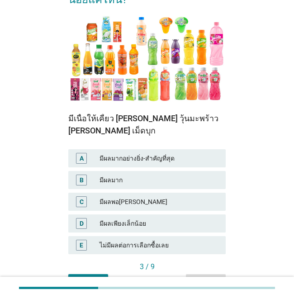
scroll to position [141, 0]
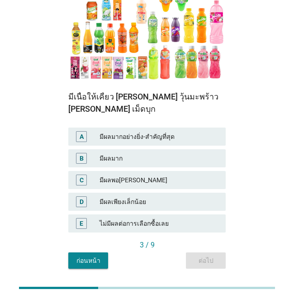
click at [126, 153] on div "มีผลมาก" at bounding box center [158, 158] width 119 height 11
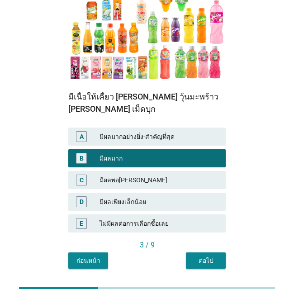
click at [201, 256] on div "ต่อไป" at bounding box center [205, 260] width 25 height 9
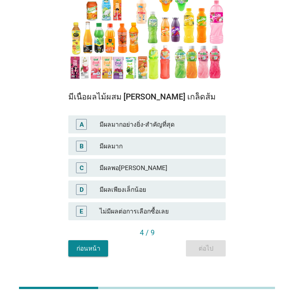
click at [150, 140] on div "มีผลมาก" at bounding box center [158, 145] width 119 height 11
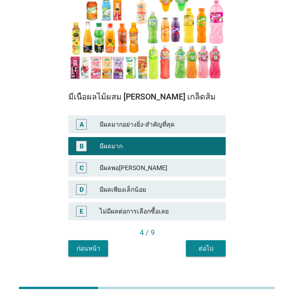
click at [218, 240] on button "ต่อไป" at bounding box center [206, 248] width 40 height 16
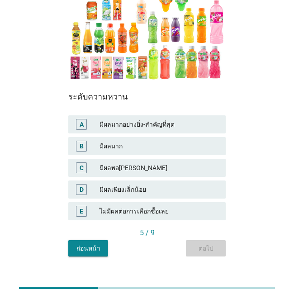
scroll to position [0, 0]
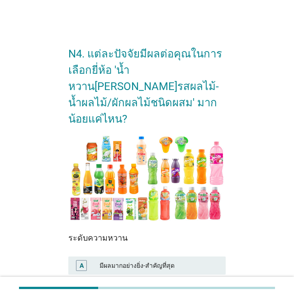
click at [152, 281] on div "มีผลมาก" at bounding box center [158, 286] width 119 height 11
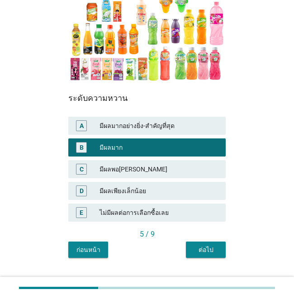
scroll to position [141, 0]
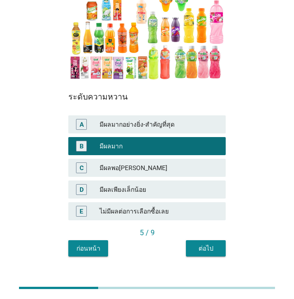
click at [208, 240] on button "ต่อไป" at bounding box center [206, 248] width 40 height 16
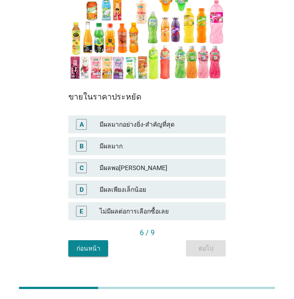
click at [117, 137] on div "B มีผลมาก" at bounding box center [146, 146] width 157 height 18
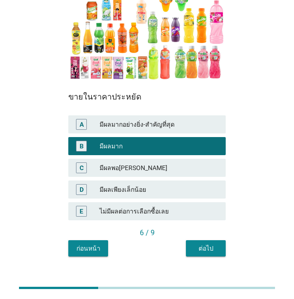
click at [218, 243] on div "ต่อไป" at bounding box center [205, 247] width 25 height 9
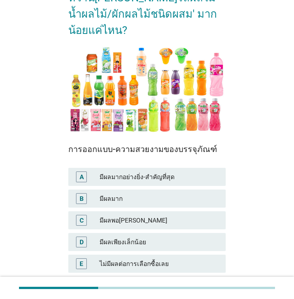
scroll to position [90, 0]
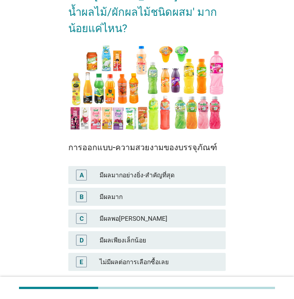
click at [143, 191] on div "มีผลมาก" at bounding box center [158, 196] width 119 height 11
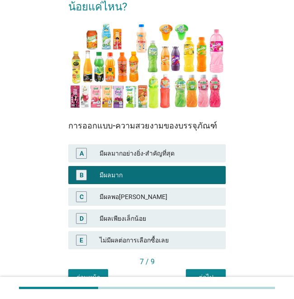
scroll to position [141, 0]
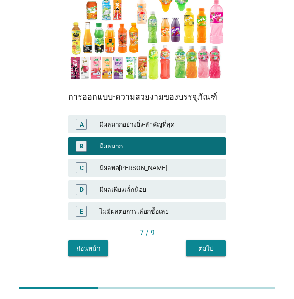
click at [206, 240] on button "ต่อไป" at bounding box center [206, 248] width 40 height 16
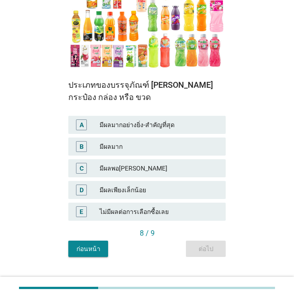
scroll to position [153, 0]
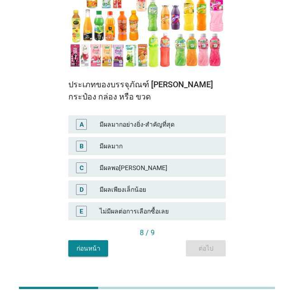
click at [130, 137] on div "B มีผลมาก" at bounding box center [146, 146] width 157 height 18
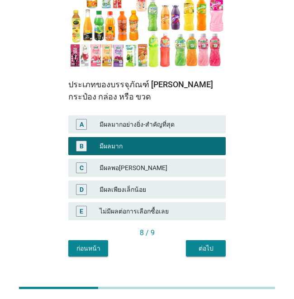
click at [220, 240] on button "ต่อไป" at bounding box center [206, 248] width 40 height 16
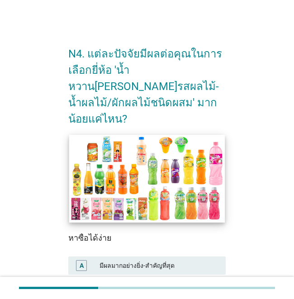
scroll to position [141, 0]
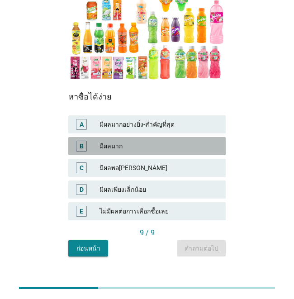
click at [130, 140] on div "มีผลมาก" at bounding box center [158, 145] width 119 height 11
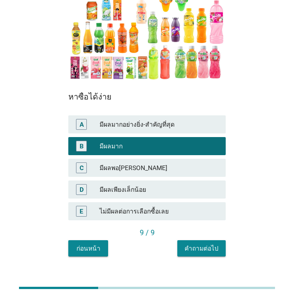
click at [219, 240] on button "คำถามต่อไป" at bounding box center [201, 248] width 48 height 16
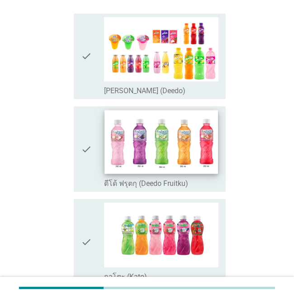
scroll to position [136, 0]
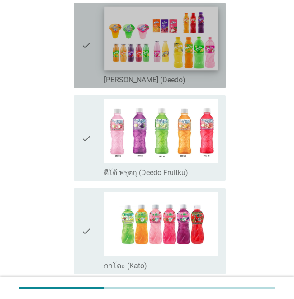
click at [166, 50] on img at bounding box center [160, 38] width 113 height 64
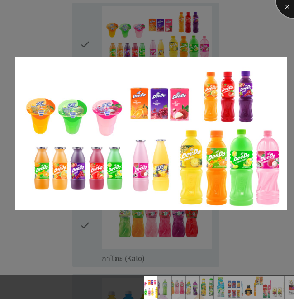
click at [287, 7] on div at bounding box center [294, 0] width 36 height 36
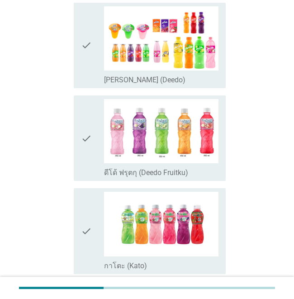
click at [92, 33] on div "check" at bounding box center [92, 45] width 23 height 78
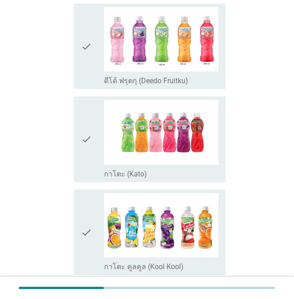
scroll to position [181, 0]
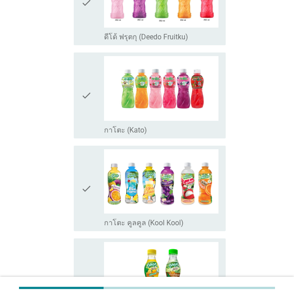
click at [84, 71] on icon "check" at bounding box center [86, 95] width 11 height 78
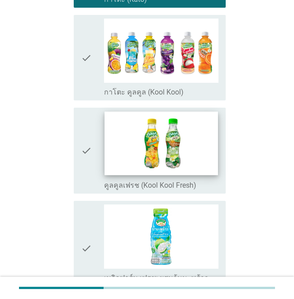
scroll to position [407, 0]
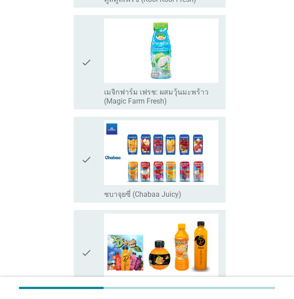
click at [87, 49] on icon "check" at bounding box center [86, 62] width 11 height 87
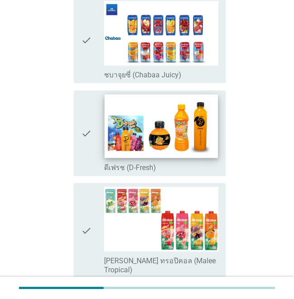
scroll to position [723, 0]
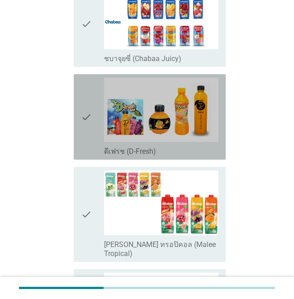
click at [80, 103] on div "check check_box_outline_blank ดีเฟรช (D-Fresh)" at bounding box center [150, 116] width 152 height 85
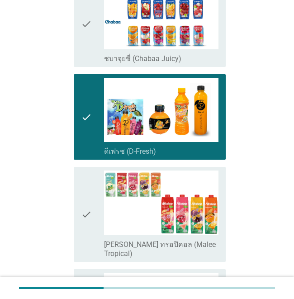
scroll to position [858, 0]
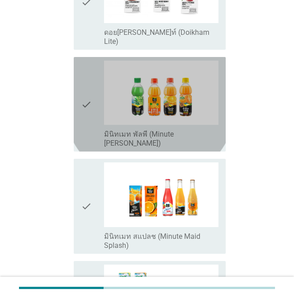
click at [84, 65] on icon "check" at bounding box center [86, 104] width 11 height 87
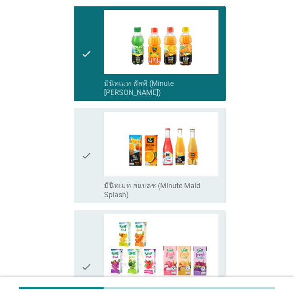
scroll to position [1220, 0]
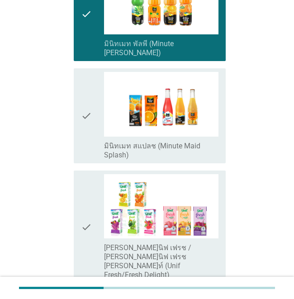
click at [88, 72] on icon "check" at bounding box center [86, 115] width 11 height 87
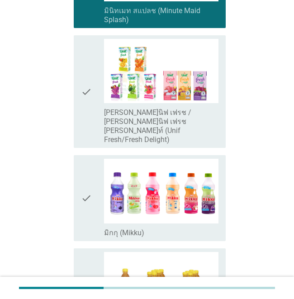
scroll to position [1355, 0]
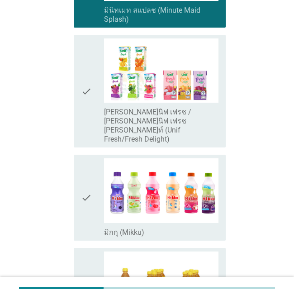
click at [84, 40] on icon "check" at bounding box center [86, 90] width 11 height 105
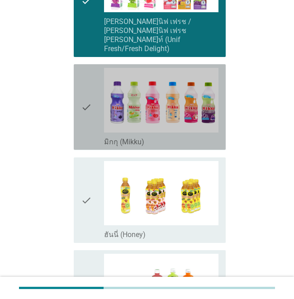
click at [84, 68] on icon "check" at bounding box center [86, 107] width 11 height 78
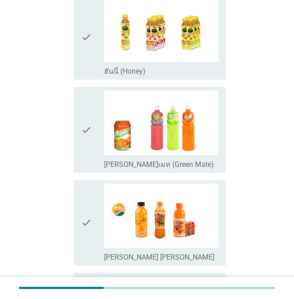
scroll to position [1641, 0]
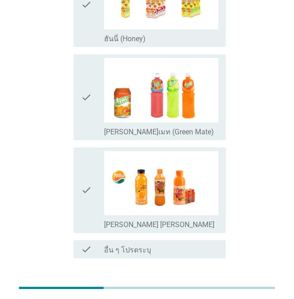
click at [76, 147] on div "check check_box_outline_blank [PERSON_NAME] [PERSON_NAME]" at bounding box center [150, 189] width 152 height 85
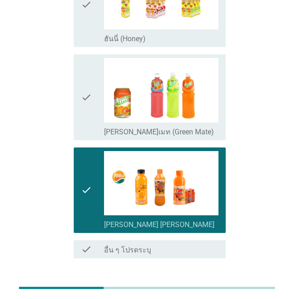
click at [75, 54] on div "check check_box_outline_blank [PERSON_NAME]เมท (Green Mate)" at bounding box center [150, 96] width 152 height 85
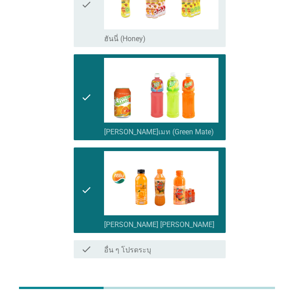
click at [208, 285] on div "ต่อไป" at bounding box center [201, 290] width 25 height 11
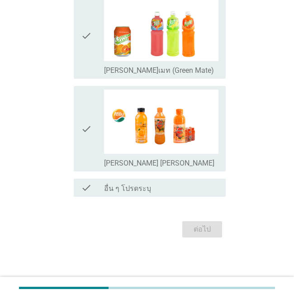
scroll to position [0, 0]
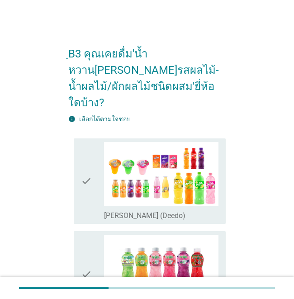
click at [87, 173] on icon "check" at bounding box center [86, 181] width 11 height 78
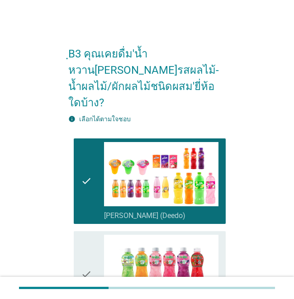
scroll to position [136, 0]
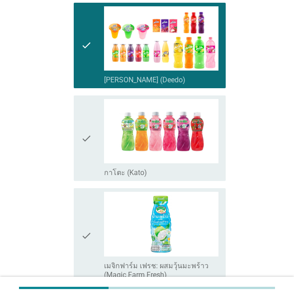
click at [89, 120] on icon "check" at bounding box center [86, 138] width 11 height 78
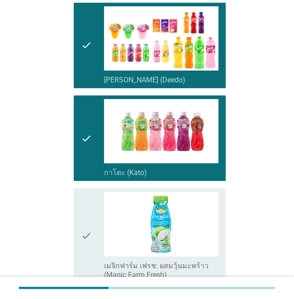
click at [85, 219] on icon "check" at bounding box center [86, 235] width 11 height 87
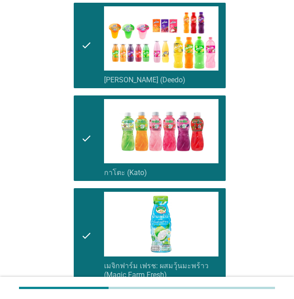
scroll to position [361, 0]
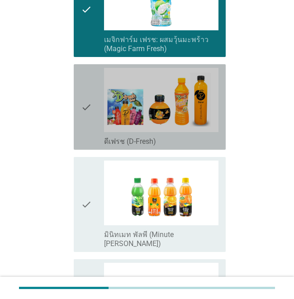
click at [77, 103] on div "check check_box_outline_blank ดีเฟรช (D-Fresh)" at bounding box center [150, 106] width 152 height 85
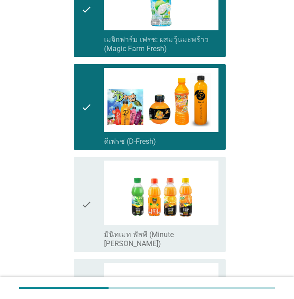
click at [78, 175] on div "check check_box_outline_blank มินิทเมท พัลพี (Minute [PERSON_NAME])" at bounding box center [150, 204] width 152 height 94
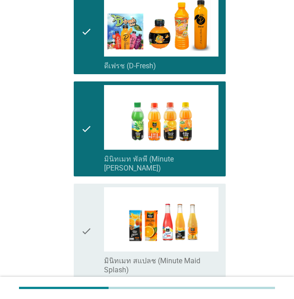
scroll to position [587, 0]
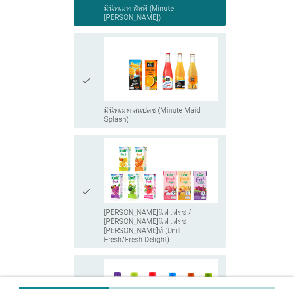
click at [86, 89] on icon "check" at bounding box center [86, 80] width 11 height 87
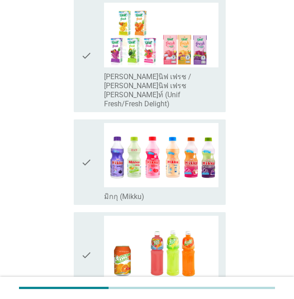
click at [86, 123] on icon "check" at bounding box center [86, 162] width 11 height 78
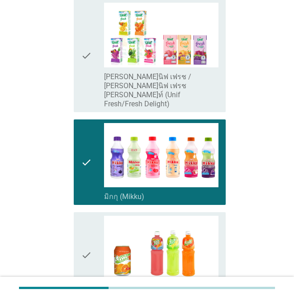
click at [93, 215] on div "check" at bounding box center [92, 254] width 23 height 78
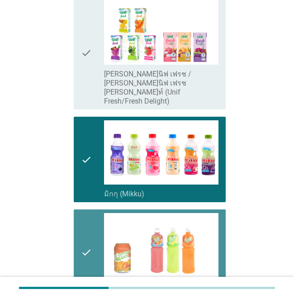
scroll to position [898, 0]
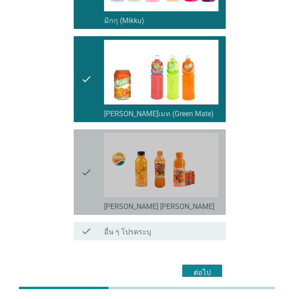
click at [93, 133] on div "check" at bounding box center [92, 172] width 23 height 78
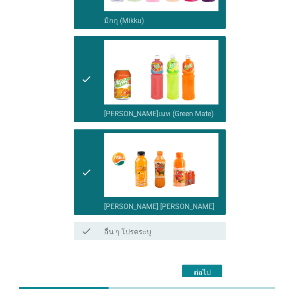
click at [206, 264] on button "ต่อไป" at bounding box center [202, 272] width 40 height 16
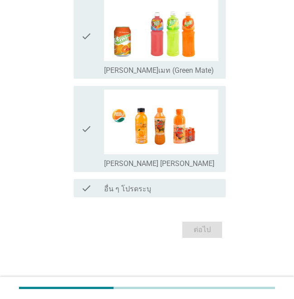
scroll to position [0, 0]
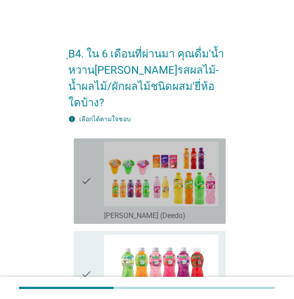
click at [74, 142] on div "check check_box_outline_blank [PERSON_NAME] (Deedo)" at bounding box center [150, 180] width 152 height 85
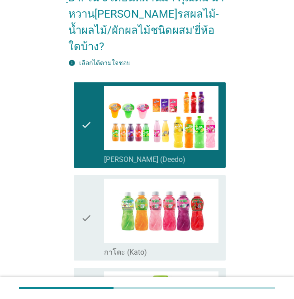
scroll to position [181, 0]
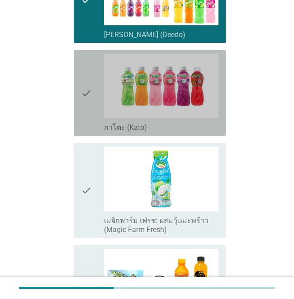
drag, startPoint x: 85, startPoint y: 93, endPoint x: 76, endPoint y: 134, distance: 42.1
click at [86, 93] on icon "check" at bounding box center [86, 93] width 11 height 78
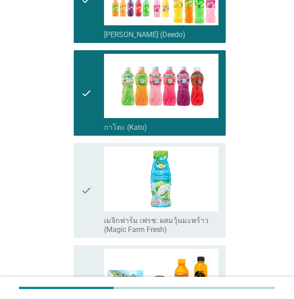
click at [74, 143] on div "check check_box_outline_blank เมจิกฟาร์ม เฟรช: ผสมวุ้นมะพร้าว (Magic Farm Fresh)" at bounding box center [150, 190] width 152 height 94
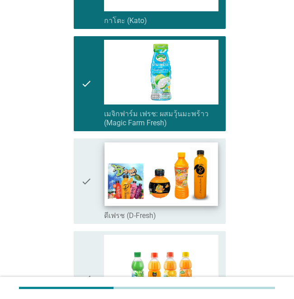
scroll to position [361, 0]
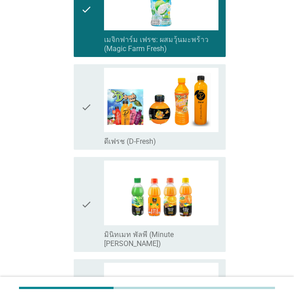
click at [95, 90] on div "check" at bounding box center [92, 107] width 23 height 78
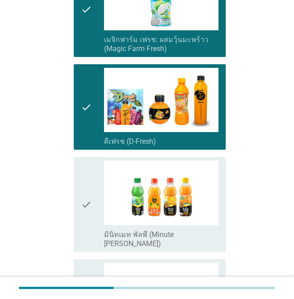
click at [96, 186] on div "check" at bounding box center [92, 203] width 23 height 87
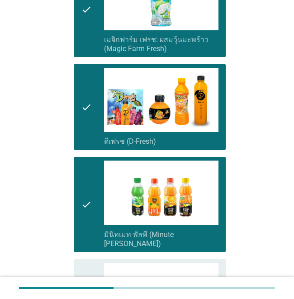
scroll to position [497, 0]
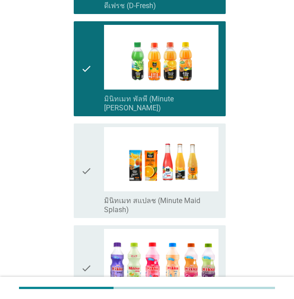
click at [81, 127] on icon "check" at bounding box center [86, 170] width 11 height 87
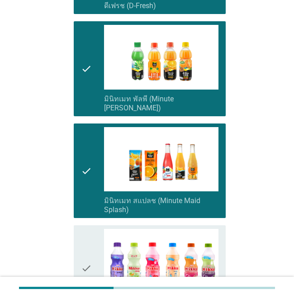
click at [103, 229] on div "check" at bounding box center [92, 268] width 23 height 78
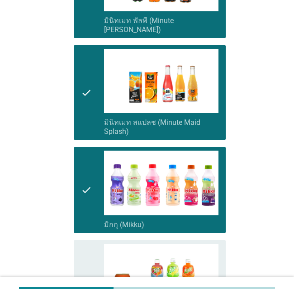
scroll to position [723, 0]
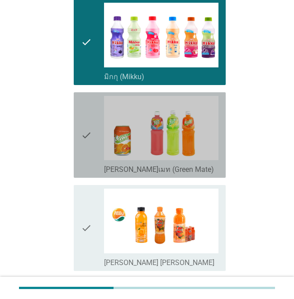
click at [94, 125] on div "check" at bounding box center [92, 135] width 23 height 78
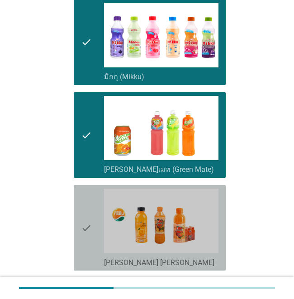
click at [84, 188] on icon "check" at bounding box center [86, 227] width 11 height 78
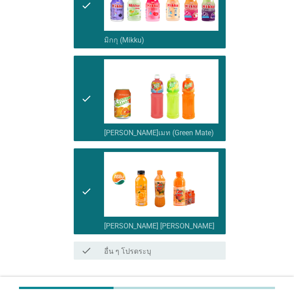
scroll to position [796, 0]
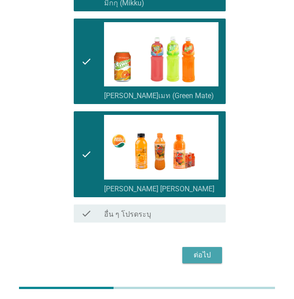
click at [207, 249] on div "ต่อไป" at bounding box center [201, 254] width 25 height 11
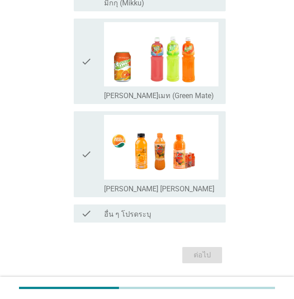
scroll to position [0, 0]
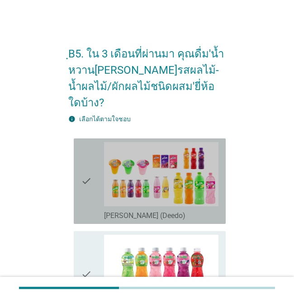
click at [75, 150] on div "check check_box_outline_blank [PERSON_NAME] (Deedo)" at bounding box center [150, 180] width 152 height 85
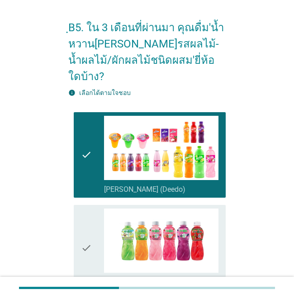
scroll to position [181, 0]
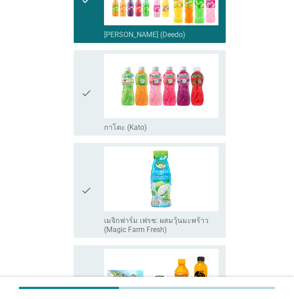
click at [84, 90] on icon "check" at bounding box center [86, 93] width 11 height 78
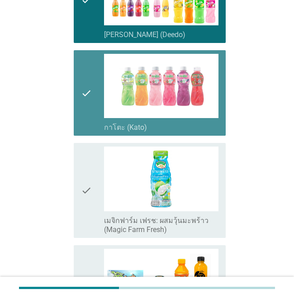
click at [90, 172] on icon "check" at bounding box center [86, 189] width 11 height 87
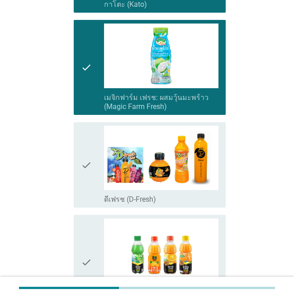
scroll to position [361, 0]
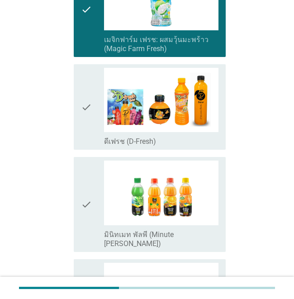
drag, startPoint x: 100, startPoint y: 110, endPoint x: 90, endPoint y: 196, distance: 86.8
click at [99, 109] on div "check" at bounding box center [92, 107] width 23 height 78
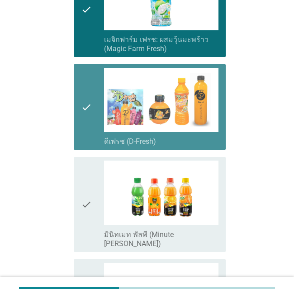
click at [90, 196] on icon "check" at bounding box center [86, 203] width 11 height 87
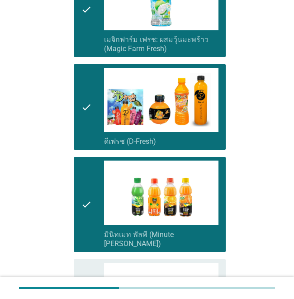
scroll to position [497, 0]
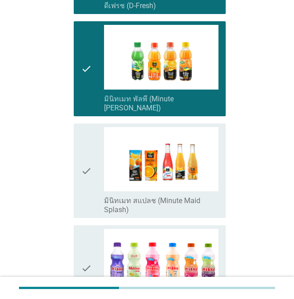
click at [96, 32] on div "check" at bounding box center [92, 68] width 23 height 87
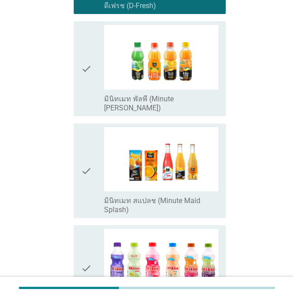
click at [79, 165] on div "check check_box_outline_blank มินิทเมท สแปลช (Minute Maid Splash)" at bounding box center [150, 170] width 152 height 94
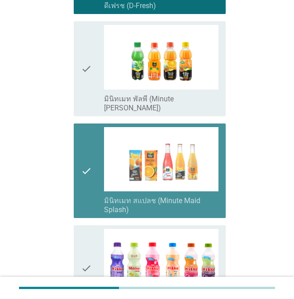
click at [83, 25] on icon "check" at bounding box center [86, 68] width 11 height 87
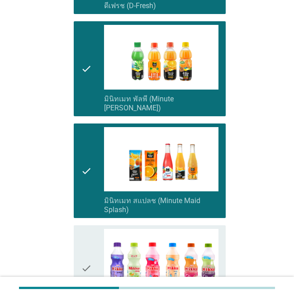
scroll to position [678, 0]
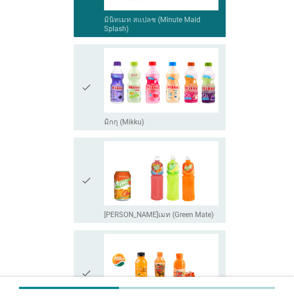
click at [87, 71] on icon "check" at bounding box center [86, 87] width 11 height 78
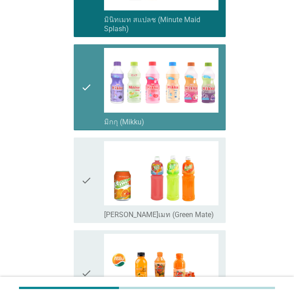
click at [91, 169] on icon "check" at bounding box center [86, 180] width 11 height 78
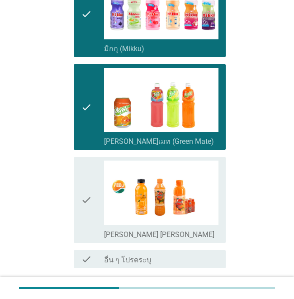
scroll to position [796, 0]
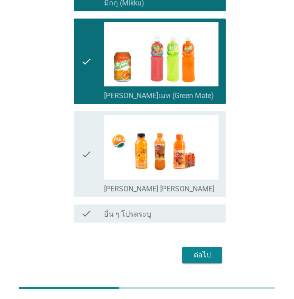
click at [89, 115] on icon "check" at bounding box center [86, 154] width 11 height 78
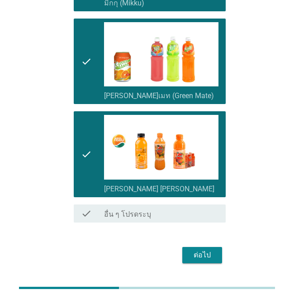
click at [193, 247] on button "ต่อไป" at bounding box center [202, 255] width 40 height 16
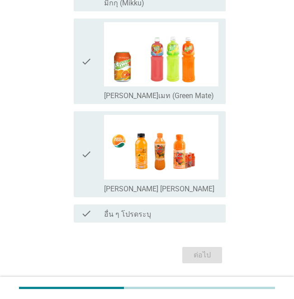
scroll to position [0, 0]
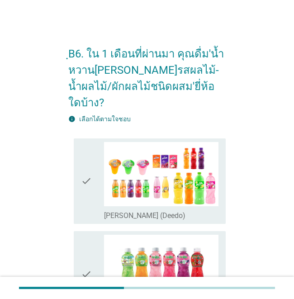
click at [77, 168] on div "check check_box_outline_blank [PERSON_NAME] (Deedo)" at bounding box center [150, 180] width 152 height 85
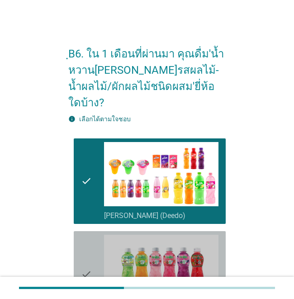
click at [91, 240] on icon "check" at bounding box center [86, 273] width 11 height 78
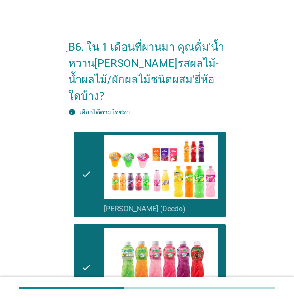
scroll to position [181, 0]
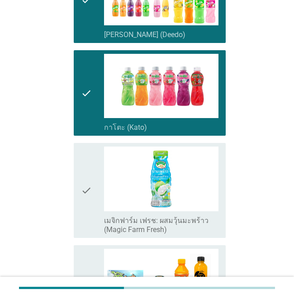
click at [91, 169] on icon "check" at bounding box center [86, 189] width 11 height 87
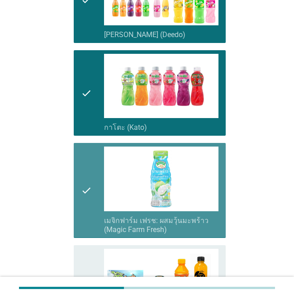
click at [89, 255] on icon "check" at bounding box center [86, 287] width 11 height 78
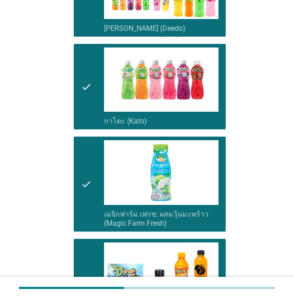
scroll to position [407, 0]
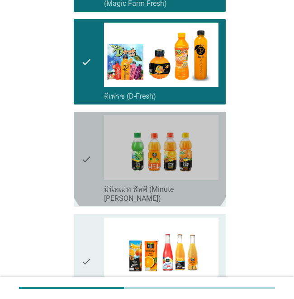
click at [78, 142] on div "check check_box_outline_blank มินิทเมท พัลพี (Minute [PERSON_NAME])" at bounding box center [150, 159] width 152 height 94
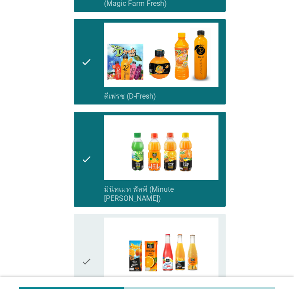
click at [84, 235] on icon "check" at bounding box center [86, 260] width 11 height 87
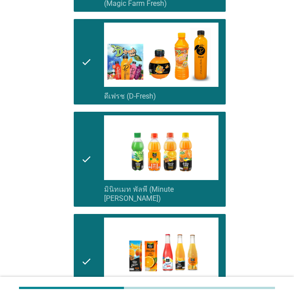
scroll to position [632, 0]
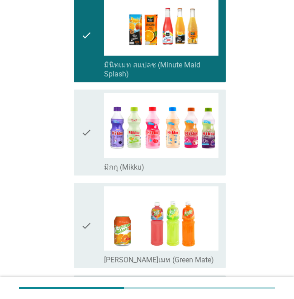
click at [80, 114] on div "check check_box มิกกุ (Mikku)" at bounding box center [150, 131] width 152 height 85
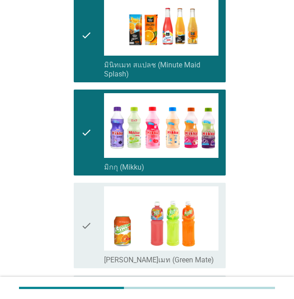
click at [72, 208] on div "check check_box [PERSON_NAME]เมท (Green Mate)" at bounding box center [146, 225] width 157 height 93
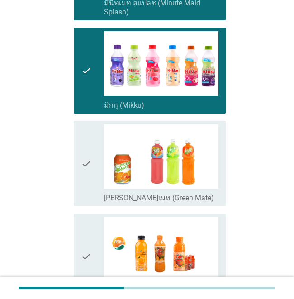
scroll to position [768, 0]
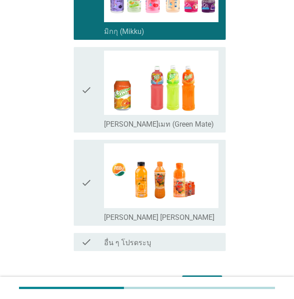
click at [84, 70] on icon "check" at bounding box center [86, 90] width 11 height 78
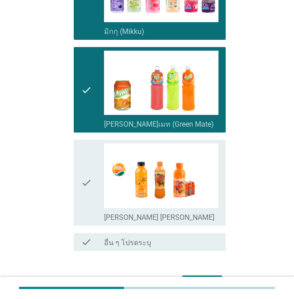
click at [80, 147] on div "check check_box [PERSON_NAME] [PERSON_NAME]" at bounding box center [150, 182] width 152 height 85
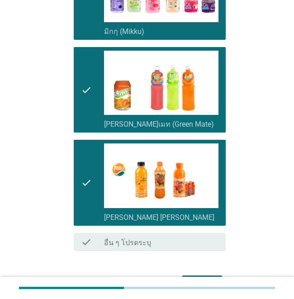
click at [206, 278] on div "ต่อไป" at bounding box center [201, 283] width 25 height 11
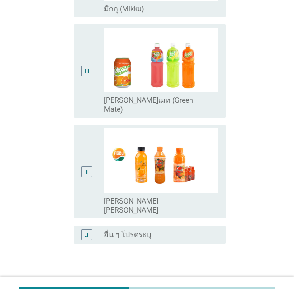
scroll to position [0, 0]
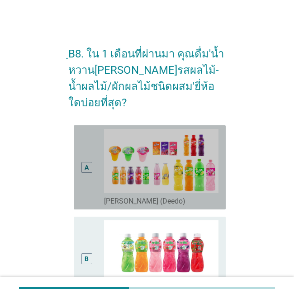
click at [79, 179] on div "A radio_button_unchecked [PERSON_NAME] (Deedo)" at bounding box center [150, 167] width 152 height 84
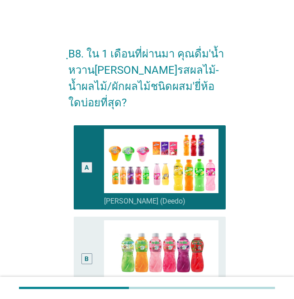
click at [94, 237] on div "B" at bounding box center [92, 258] width 23 height 77
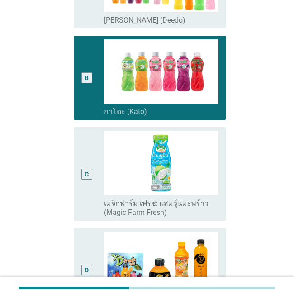
click at [93, 153] on div "C" at bounding box center [92, 174] width 23 height 86
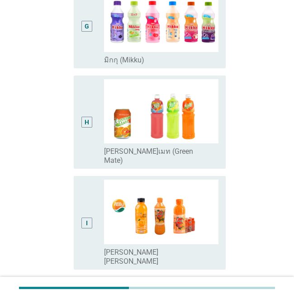
scroll to position [807, 0]
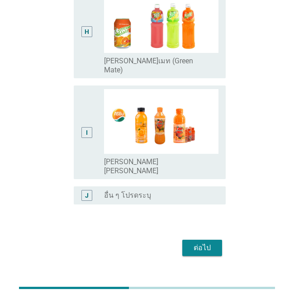
click at [89, 127] on div "I" at bounding box center [86, 132] width 11 height 11
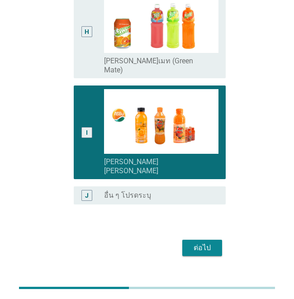
click at [207, 239] on button "ต่อไป" at bounding box center [202, 247] width 40 height 16
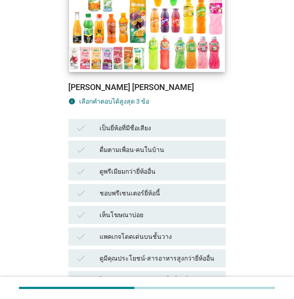
scroll to position [226, 0]
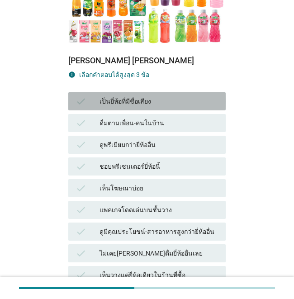
click at [155, 96] on div "เป็นยี่ห้อที่มีชื่อเสียง" at bounding box center [158, 101] width 119 height 11
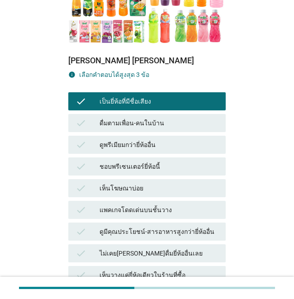
click at [156, 117] on div "ดื่มตามเพื่อน-คนในบ้าน" at bounding box center [158, 122] width 119 height 11
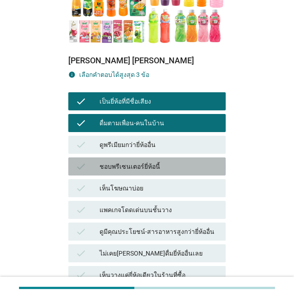
click at [150, 161] on div "ชอบพรีเซนเตอร์ยี่ห้อนี้" at bounding box center [158, 166] width 119 height 11
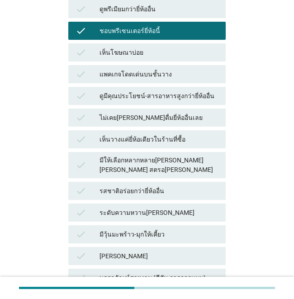
scroll to position [538, 0]
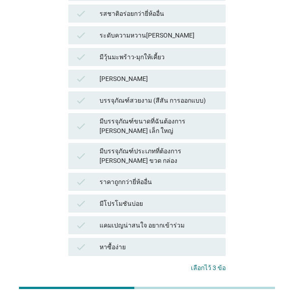
click at [194, 292] on div "คำถามต่อไป" at bounding box center [201, 296] width 34 height 9
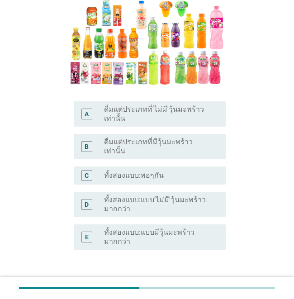
scroll to position [176, 0]
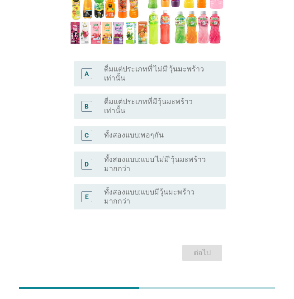
click at [138, 131] on label "ทั้งสองแบบ:พอๆกัน" at bounding box center [134, 135] width 60 height 9
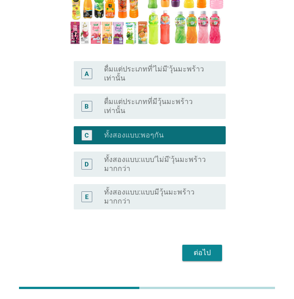
click at [203, 247] on div "ต่อไป" at bounding box center [201, 252] width 25 height 11
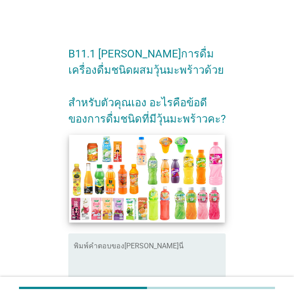
scroll to position [104, 0]
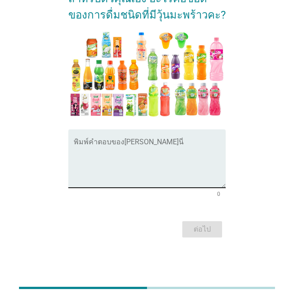
click at [110, 153] on textarea "พิมพ์คำตอบของคุณ ที่นี่" at bounding box center [150, 163] width 152 height 47
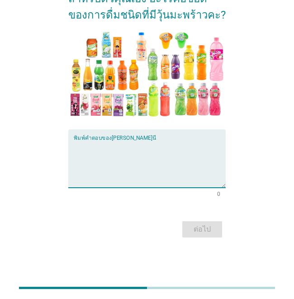
click at [117, 148] on textarea "พิมพ์คำตอบของคุณ ที่นี่" at bounding box center [150, 163] width 152 height 47
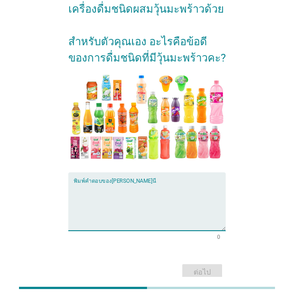
scroll to position [59, 0]
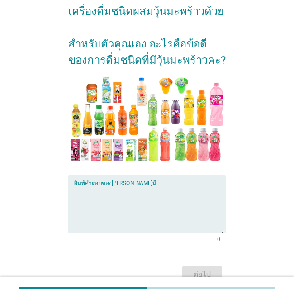
click at [135, 200] on textarea "พิมพ์คำตอบของคุณ ที่นี่" at bounding box center [150, 208] width 152 height 47
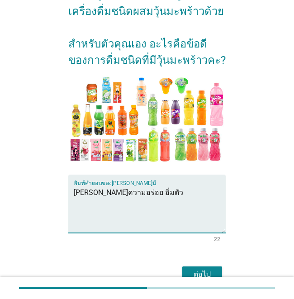
type textarea "[PERSON_NAME]ความอร่อย อิ่มตัว"
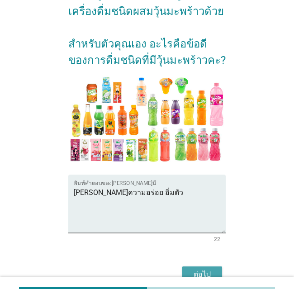
click at [196, 267] on button "ต่อไป" at bounding box center [202, 274] width 40 height 16
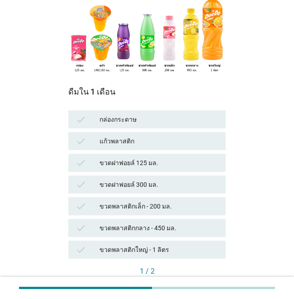
scroll to position [152, 0]
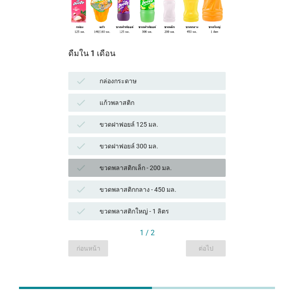
click at [147, 162] on div "ขวดพลาสติกเล็ก - 200 มล." at bounding box center [158, 167] width 119 height 11
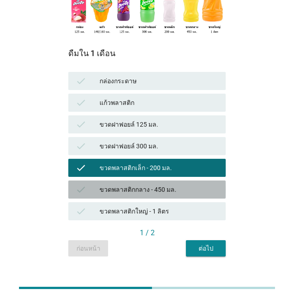
click at [145, 180] on div "check ขวดพลาสติกกลาง - 450 มล." at bounding box center [146, 189] width 157 height 18
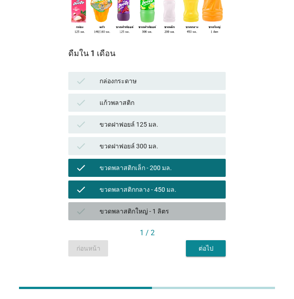
click at [143, 202] on div "check ขวดพลาสติกใหญ่ - 1 ลิตร" at bounding box center [146, 211] width 157 height 18
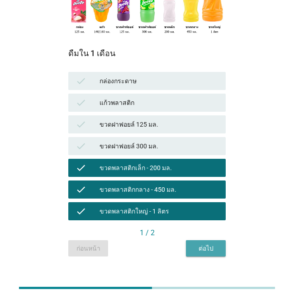
click at [205, 240] on button "ต่อไป" at bounding box center [206, 248] width 40 height 16
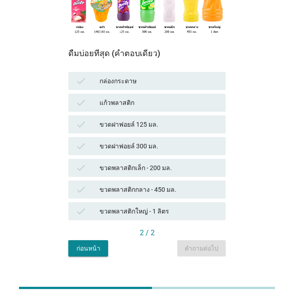
click at [152, 162] on div "ขวดพลาสติกเล็ก - 200 มล." at bounding box center [158, 167] width 119 height 11
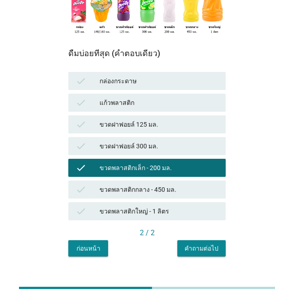
click at [150, 184] on div "ขวดพลาสติกกลาง - 450 มล." at bounding box center [158, 189] width 119 height 11
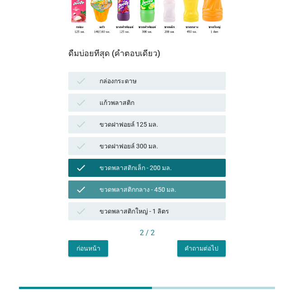
click at [150, 203] on div "check ขวดพลาสติกใหญ่ - 1 ลิตร" at bounding box center [146, 211] width 157 height 18
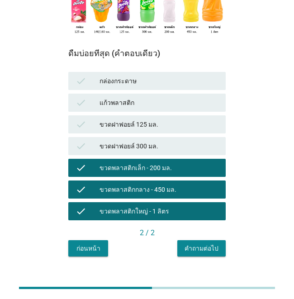
click at [203, 240] on button "คำถามต่อไป" at bounding box center [201, 248] width 48 height 16
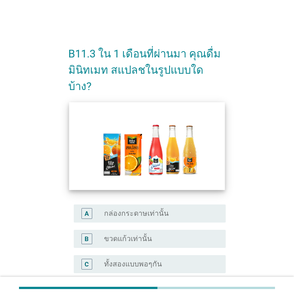
scroll to position [122, 0]
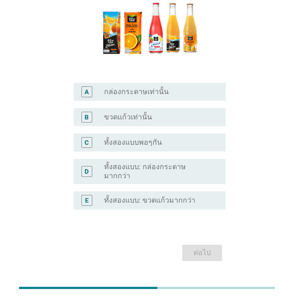
click at [144, 138] on label "ทั้งสองแบบพอๆกัน" at bounding box center [133, 142] width 58 height 9
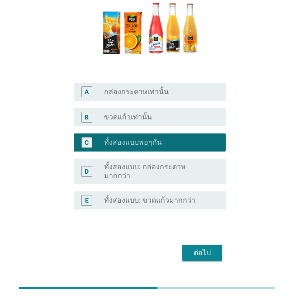
click at [209, 244] on button "ต่อไป" at bounding box center [202, 252] width 40 height 16
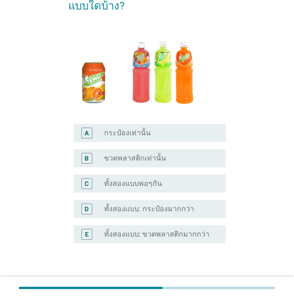
scroll to position [90, 0]
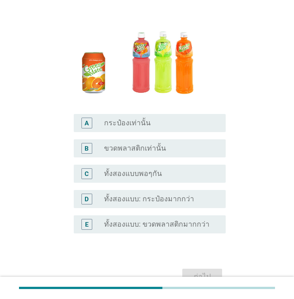
click at [159, 144] on label "ขวดพลาสติกเท่านั้น" at bounding box center [135, 148] width 62 height 9
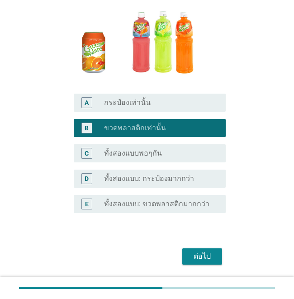
scroll to position [122, 0]
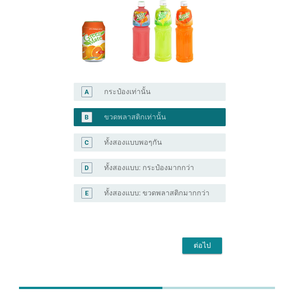
click at [211, 238] on div "ต่อไป" at bounding box center [146, 245] width 157 height 22
click at [211, 237] on button "ต่อไป" at bounding box center [202, 245] width 40 height 16
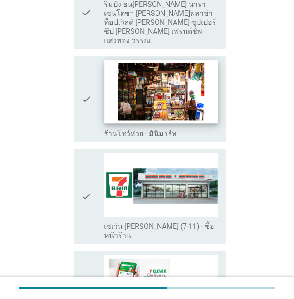
scroll to position [1129, 0]
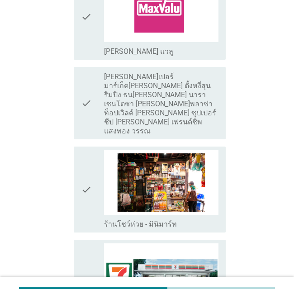
click at [90, 150] on icon "check" at bounding box center [86, 189] width 11 height 78
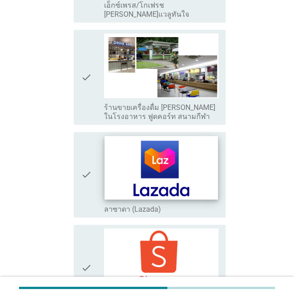
scroll to position [1581, 0]
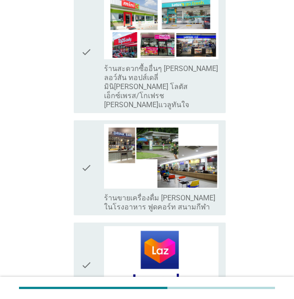
click at [88, 124] on icon "check" at bounding box center [86, 167] width 11 height 87
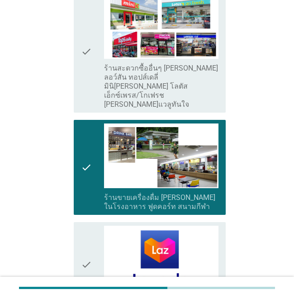
scroll to position [1802, 0]
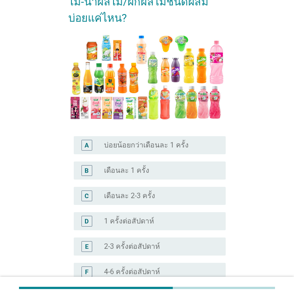
scroll to position [181, 0]
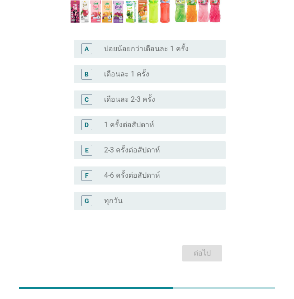
click at [141, 145] on label "2-3 ครั้งต่อสัปดาห์" at bounding box center [132, 149] width 56 height 9
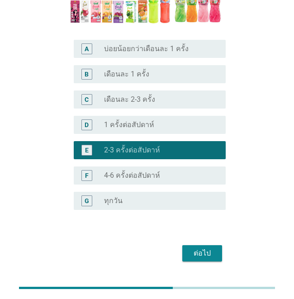
scroll to position [188, 0]
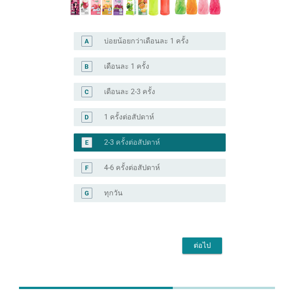
click at [206, 240] on div "ต่อไป" at bounding box center [201, 245] width 25 height 11
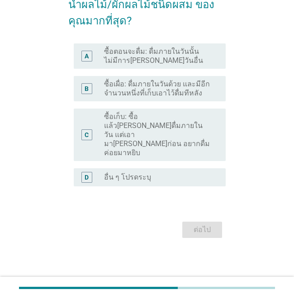
scroll to position [0, 0]
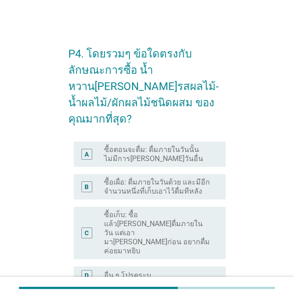
click at [181, 178] on label "ซื้อเผื่อ: ดื่มภายในวันด้วย และมีอีกจำนวนหนึ่งที่เก็บเอาไว้ดื่มทีหลัง" at bounding box center [157, 187] width 107 height 18
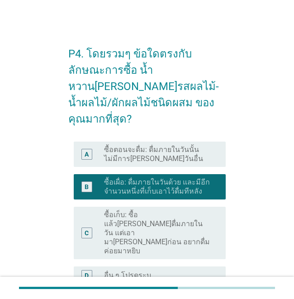
scroll to position [64, 0]
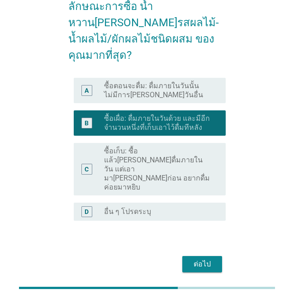
click at [190, 258] on div "ต่อไป" at bounding box center [201, 263] width 25 height 11
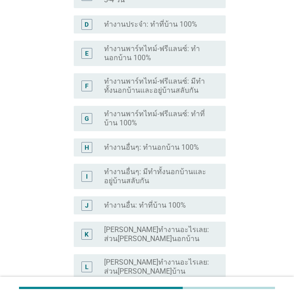
scroll to position [286, 0]
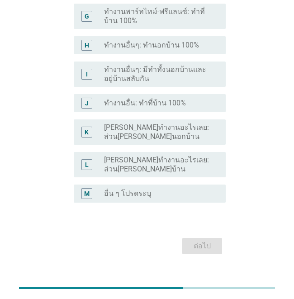
click at [161, 155] on label "[PERSON_NAME]ทำงานอะไรเลย: ส่วน[PERSON_NAME]บ้าน" at bounding box center [157, 164] width 107 height 18
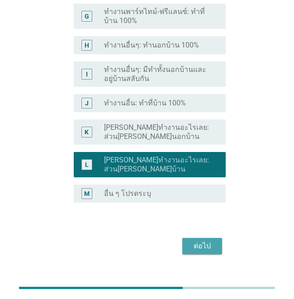
click at [201, 240] on div "ต่อไป" at bounding box center [201, 245] width 25 height 11
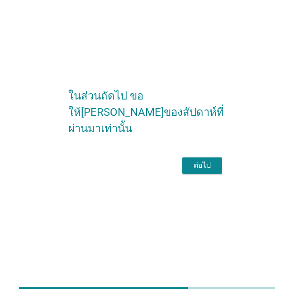
scroll to position [0, 0]
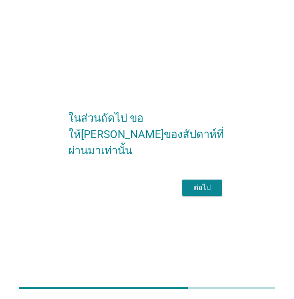
click at [201, 198] on div "ต่อไป" at bounding box center [146, 188] width 157 height 22
click at [201, 193] on div "ต่อไป" at bounding box center [201, 187] width 25 height 11
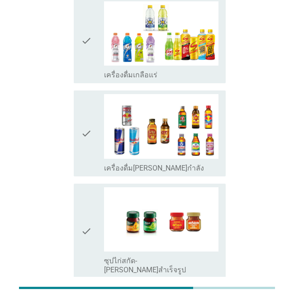
scroll to position [1589, 0]
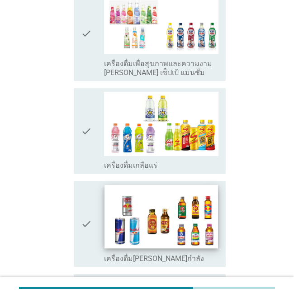
click at [152, 185] on img at bounding box center [160, 217] width 113 height 64
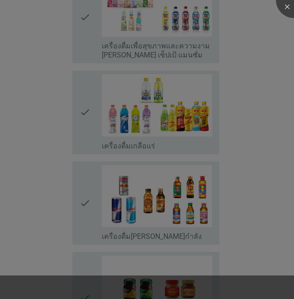
click at [164, 53] on div at bounding box center [147, 149] width 294 height 299
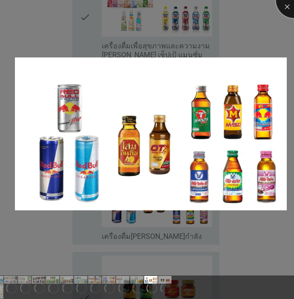
click at [284, 10] on div at bounding box center [294, 0] width 36 height 36
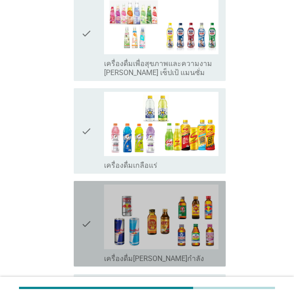
click at [82, 184] on icon "check" at bounding box center [86, 223] width 11 height 78
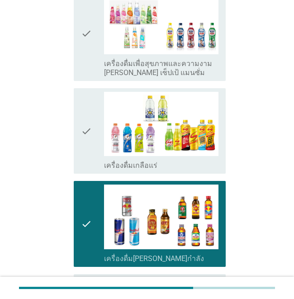
click at [86, 92] on icon "check" at bounding box center [86, 131] width 11 height 78
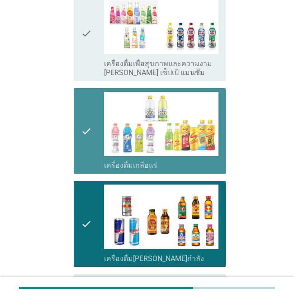
scroll to position [1409, 0]
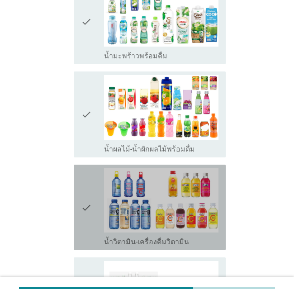
click at [89, 168] on icon "check" at bounding box center [86, 207] width 11 height 78
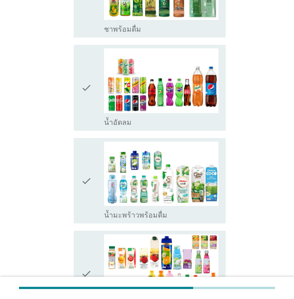
scroll to position [1138, 0]
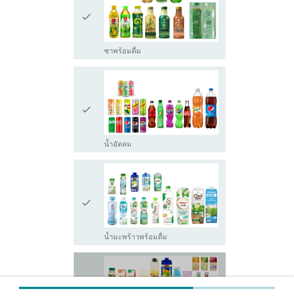
click at [85, 256] on icon "check" at bounding box center [86, 295] width 11 height 78
click at [87, 163] on icon "check" at bounding box center [86, 202] width 11 height 78
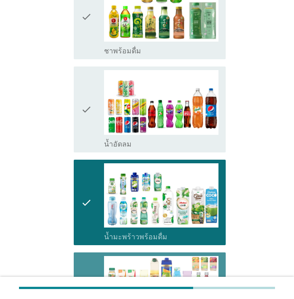
click at [93, 70] on div "check" at bounding box center [92, 109] width 23 height 78
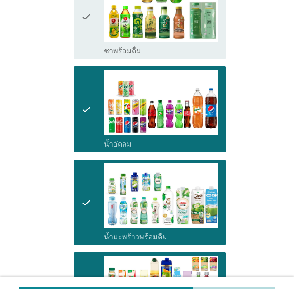
click at [89, 70] on icon "check" at bounding box center [86, 109] width 11 height 78
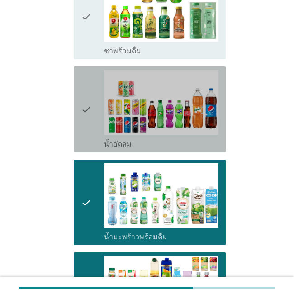
scroll to position [1002, 0]
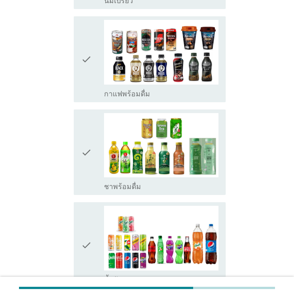
click at [89, 206] on icon "check" at bounding box center [86, 245] width 11 height 78
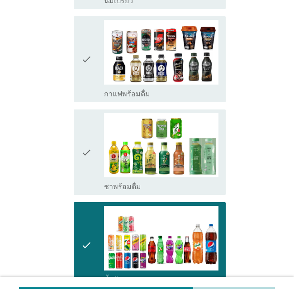
click at [89, 113] on icon "check" at bounding box center [86, 152] width 11 height 78
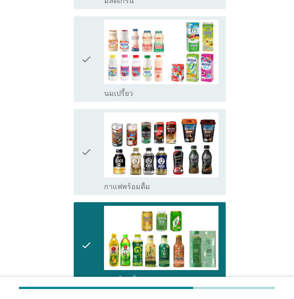
scroll to position [822, 0]
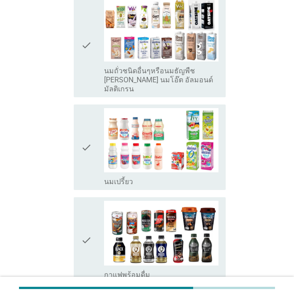
drag, startPoint x: 85, startPoint y: 62, endPoint x: 86, endPoint y: 92, distance: 29.8
click at [85, 108] on icon "check" at bounding box center [86, 147] width 11 height 78
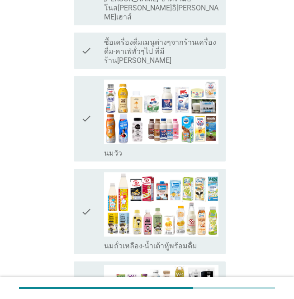
scroll to position [551, 0]
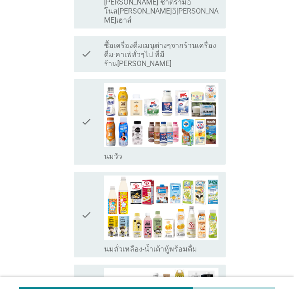
click at [92, 175] on div "check" at bounding box center [92, 214] width 23 height 78
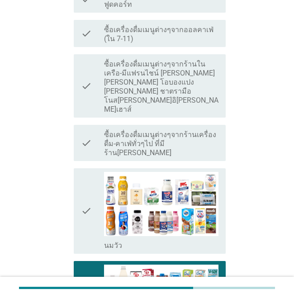
scroll to position [460, 0]
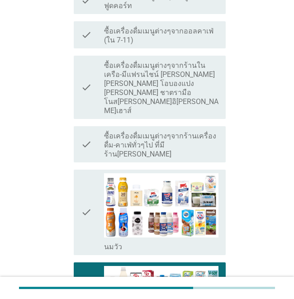
click at [79, 169] on div "check check_box_outline_blank [PERSON_NAME]" at bounding box center [150, 211] width 152 height 85
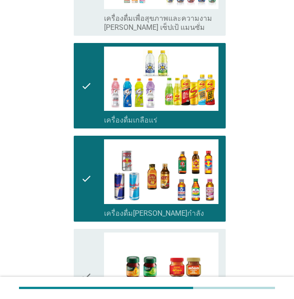
scroll to position [1680, 0]
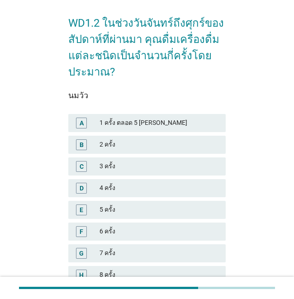
scroll to position [45, 0]
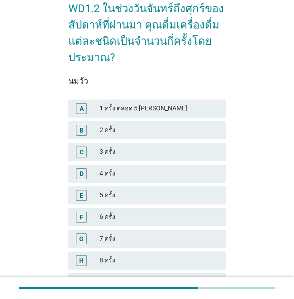
click at [133, 128] on div "2 ครั้ง" at bounding box center [158, 130] width 119 height 11
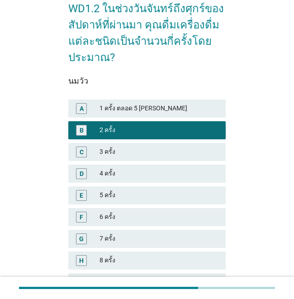
click at [133, 109] on div "1 ครั้ง ตลอด 5 [PERSON_NAME]" at bounding box center [158, 108] width 119 height 11
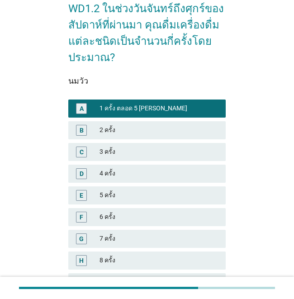
click at [133, 129] on div "2 ครั้ง" at bounding box center [158, 130] width 119 height 11
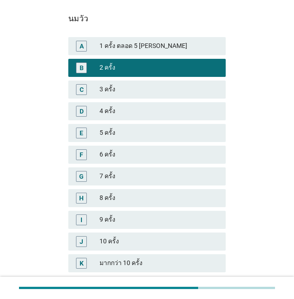
scroll to position [175, 0]
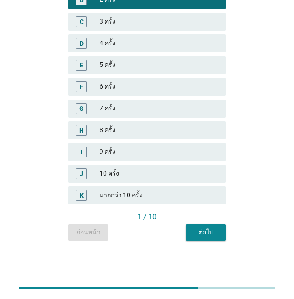
click at [206, 227] on button "ต่อไป" at bounding box center [206, 232] width 40 height 16
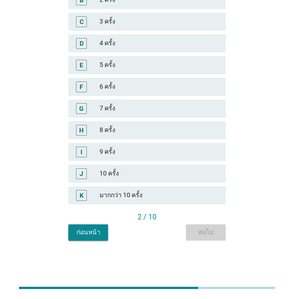
scroll to position [0, 0]
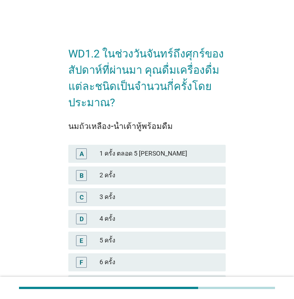
click at [137, 178] on div "2 ครั้ง" at bounding box center [158, 175] width 119 height 11
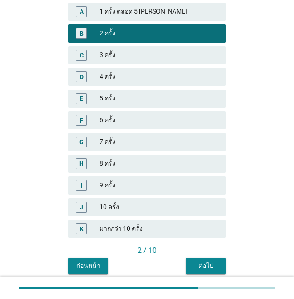
scroll to position [175, 0]
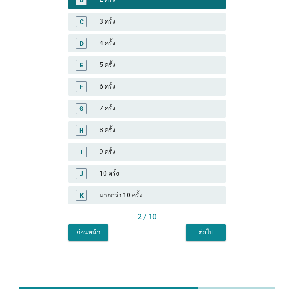
click at [214, 241] on div "WD1.2 ในช่วงวันจันทร์ถึงศุกร์ของสัปดาห์ที่ผ่านมา คุณดื่มเครื่องดื่มแต่ละชนิดเป็…" at bounding box center [147, 50] width 172 height 393
click at [211, 240] on div "WD1.2 ในช่วงวันจันทร์ถึงศุกร์ของสัปดาห์ที่ผ่านมา คุณดื่มเครื่องดื่มแต่ละชนิดเป็…" at bounding box center [147, 50] width 172 height 393
click at [210, 235] on div "ต่อไป" at bounding box center [205, 231] width 25 height 9
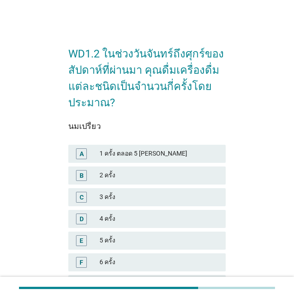
click at [111, 170] on div "2 ครั้ง" at bounding box center [158, 175] width 119 height 11
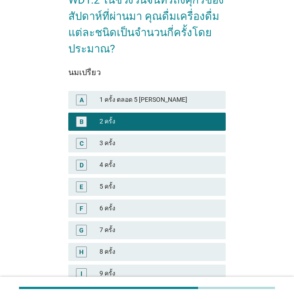
scroll to position [175, 0]
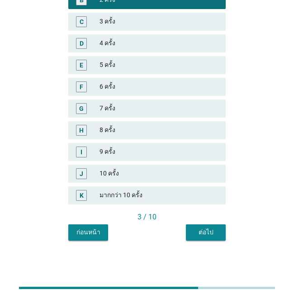
click at [189, 229] on button "ต่อไป" at bounding box center [206, 232] width 40 height 16
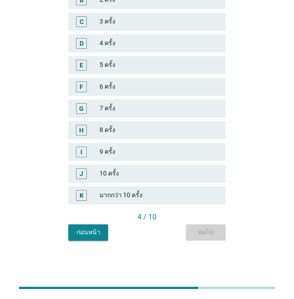
scroll to position [0, 0]
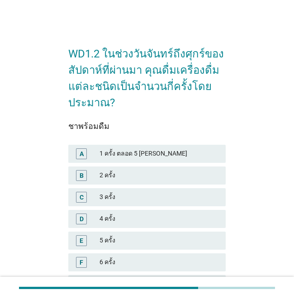
click at [129, 187] on div "C 3 ครั้ง" at bounding box center [146, 197] width 161 height 22
drag, startPoint x: 131, startPoint y: 182, endPoint x: 138, endPoint y: 180, distance: 7.9
click at [131, 182] on div "B 2 ครั้ง" at bounding box center [146, 175] width 157 height 18
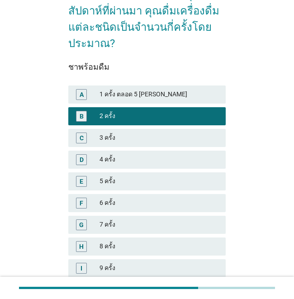
scroll to position [175, 0]
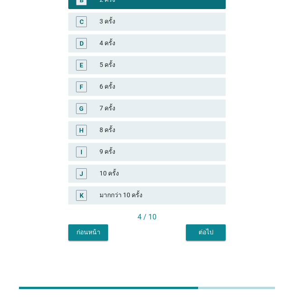
click at [184, 232] on div "ก่อนหน้า ต่อไป" at bounding box center [146, 232] width 157 height 16
click at [198, 227] on button "ต่อไป" at bounding box center [206, 232] width 40 height 16
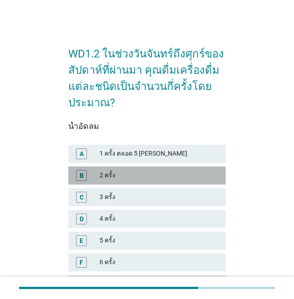
click at [139, 180] on div "2 ครั้ง" at bounding box center [158, 175] width 119 height 11
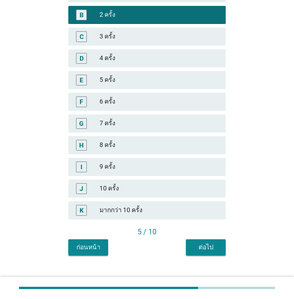
scroll to position [175, 0]
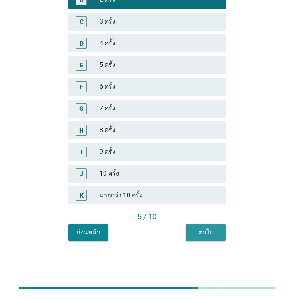
click at [190, 238] on button "ต่อไป" at bounding box center [206, 232] width 40 height 16
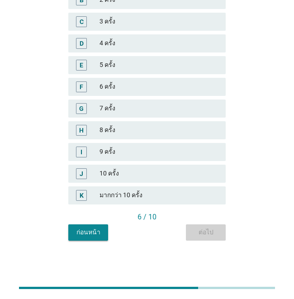
scroll to position [0, 0]
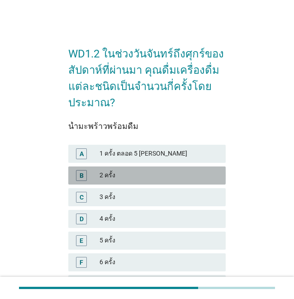
click at [131, 185] on div "B 2 ครั้ง" at bounding box center [146, 175] width 161 height 22
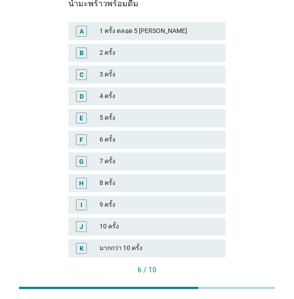
scroll to position [40, 0]
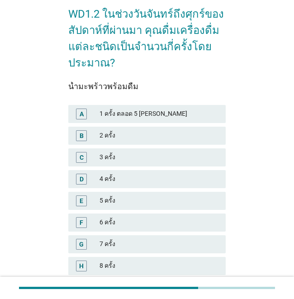
click at [81, 136] on div "B" at bounding box center [81, 135] width 4 height 9
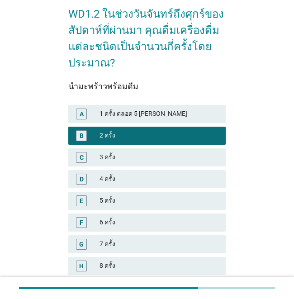
scroll to position [175, 0]
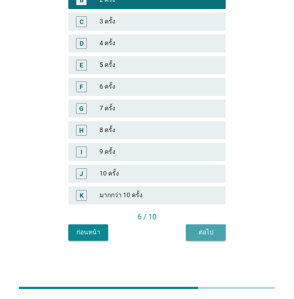
click at [201, 228] on div "ต่อไป" at bounding box center [205, 231] width 25 height 9
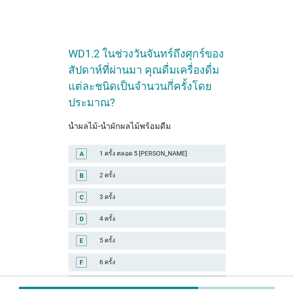
click at [167, 181] on div "B 2 ครั้ง" at bounding box center [146, 175] width 157 height 18
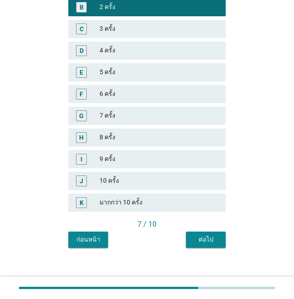
scroll to position [175, 0]
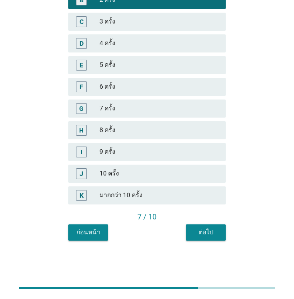
click at [197, 230] on div "ต่อไป" at bounding box center [205, 231] width 25 height 9
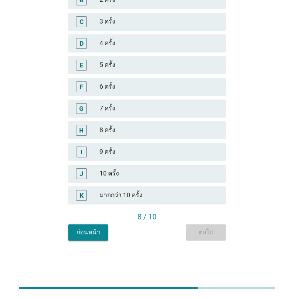
scroll to position [0, 0]
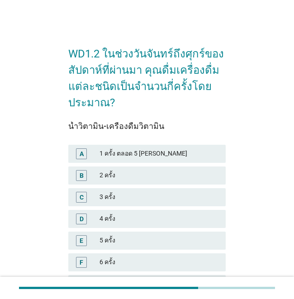
click at [131, 172] on div "2 ครั้ง" at bounding box center [158, 175] width 119 height 11
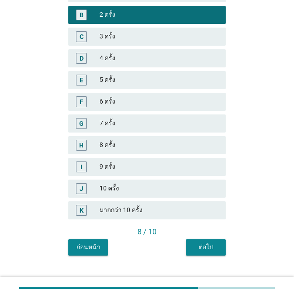
scroll to position [175, 0]
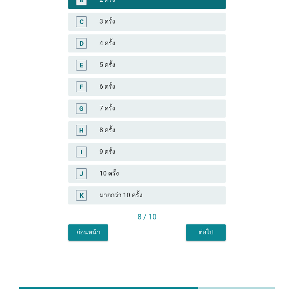
click at [211, 238] on button "ต่อไป" at bounding box center [206, 232] width 40 height 16
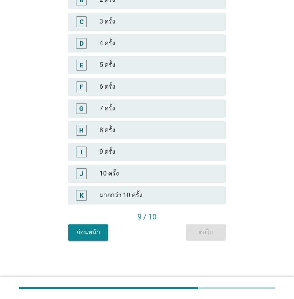
scroll to position [0, 0]
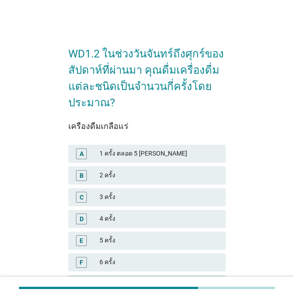
click at [141, 172] on div "2 ครั้ง" at bounding box center [158, 175] width 119 height 11
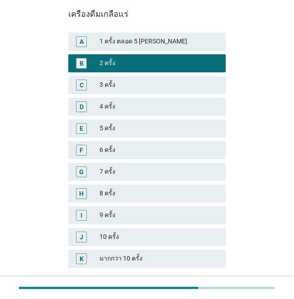
scroll to position [175, 0]
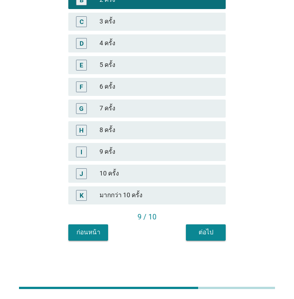
click at [218, 230] on button "ต่อไป" at bounding box center [206, 232] width 40 height 16
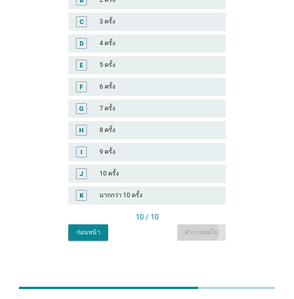
scroll to position [0, 0]
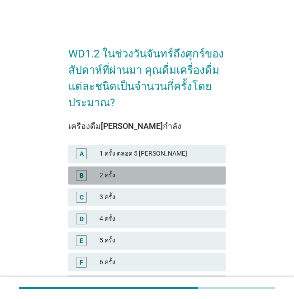
click at [110, 175] on div "2 ครั้ง" at bounding box center [158, 175] width 119 height 11
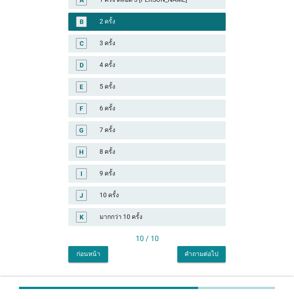
scroll to position [175, 0]
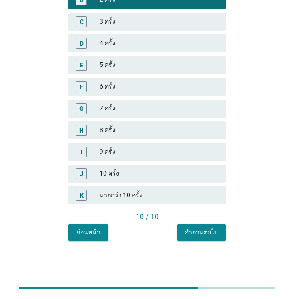
click at [207, 230] on div "คำถามต่อไป" at bounding box center [201, 231] width 34 height 9
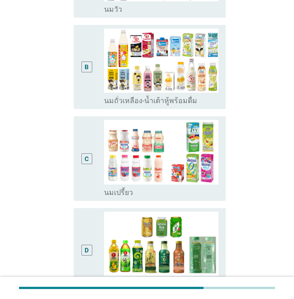
scroll to position [0, 0]
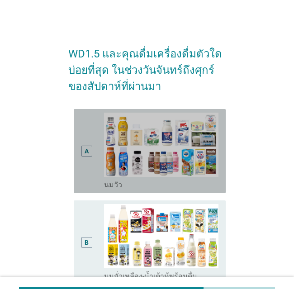
click at [84, 138] on div "A" at bounding box center [86, 150] width 11 height 77
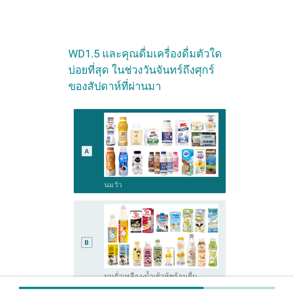
scroll to position [136, 0]
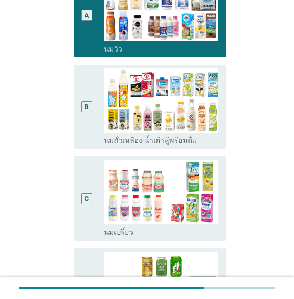
click at [80, 107] on div "B radio_button_unchecked นมถั่วเหลือง-น้ำเต้าหู้พร้อมดื่ม" at bounding box center [150, 107] width 152 height 84
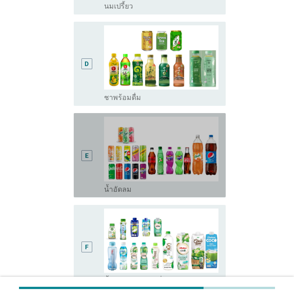
click at [86, 174] on div "E" at bounding box center [86, 155] width 11 height 77
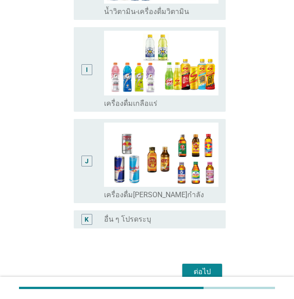
scroll to position [855, 0]
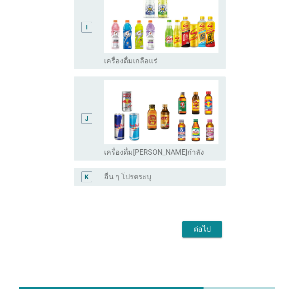
click at [202, 231] on div "ต่อไป" at bounding box center [201, 229] width 25 height 11
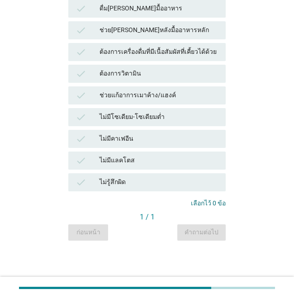
scroll to position [0, 0]
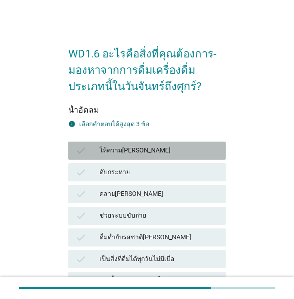
click at [140, 148] on div "ให้ความ[PERSON_NAME]" at bounding box center [158, 150] width 119 height 11
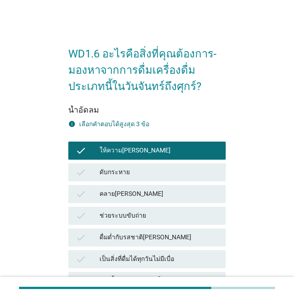
click at [140, 172] on div "ดับกระหาย" at bounding box center [158, 172] width 119 height 11
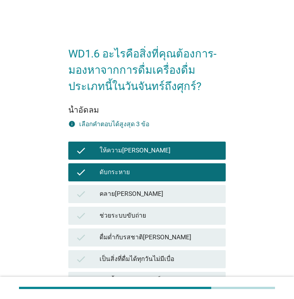
click at [134, 206] on div "check ช่วยระบบขับถ่าย" at bounding box center [146, 215] width 157 height 18
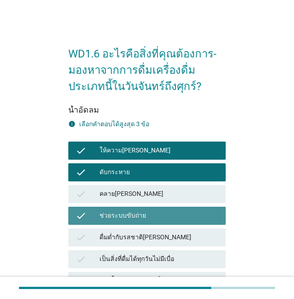
click at [135, 217] on div "ช่วยระบบขับถ่าย" at bounding box center [158, 215] width 119 height 11
click at [133, 194] on div "คลาย[PERSON_NAME]" at bounding box center [158, 193] width 119 height 11
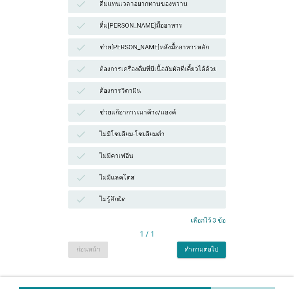
scroll to position [670, 0]
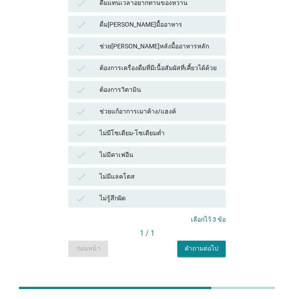
click at [201, 243] on div "คำถามต่อไป" at bounding box center [201, 247] width 34 height 9
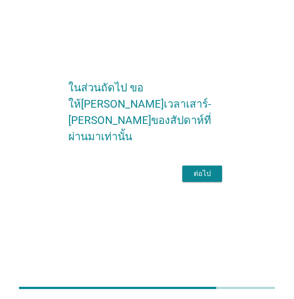
scroll to position [0, 0]
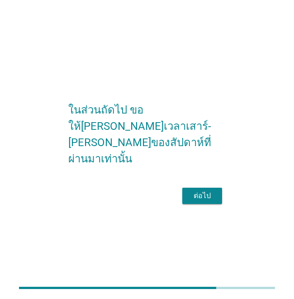
click at [199, 198] on div "ต่อไป" at bounding box center [201, 195] width 25 height 11
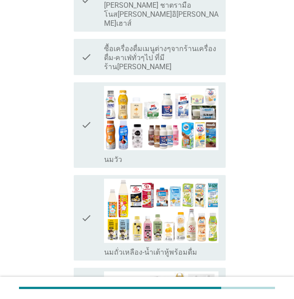
scroll to position [497, 0]
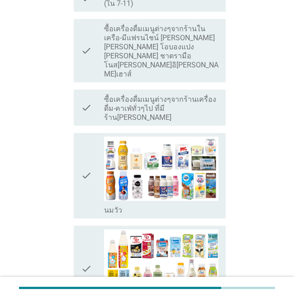
click at [85, 136] on icon "check" at bounding box center [86, 175] width 11 height 78
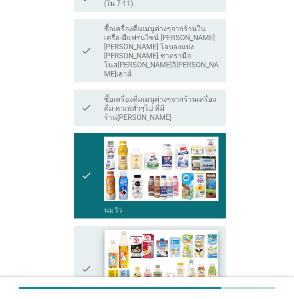
scroll to position [632, 0]
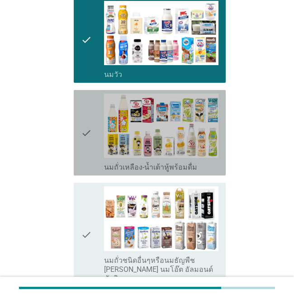
click at [88, 93] on icon "check" at bounding box center [86, 132] width 11 height 78
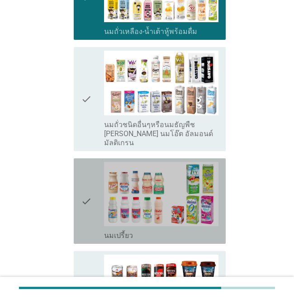
click at [83, 162] on icon "check" at bounding box center [86, 201] width 11 height 78
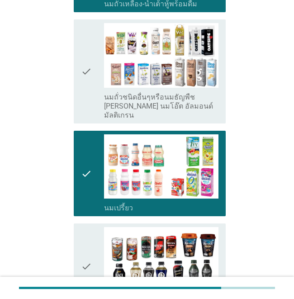
scroll to position [903, 0]
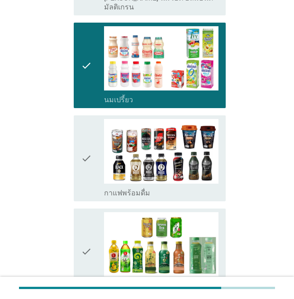
click at [97, 212] on div "check" at bounding box center [92, 251] width 23 height 78
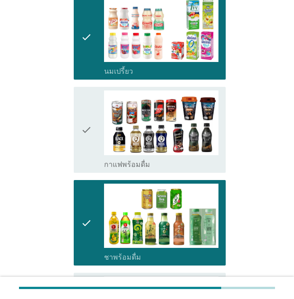
scroll to position [1084, 0]
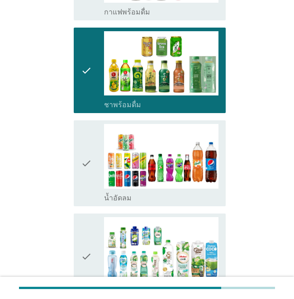
click at [93, 124] on div "check" at bounding box center [92, 163] width 23 height 78
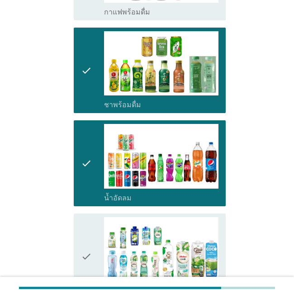
click at [79, 213] on div "check check_box_outline_blank น้ำมะพร้าวพร้อมดื่ม" at bounding box center [150, 255] width 152 height 85
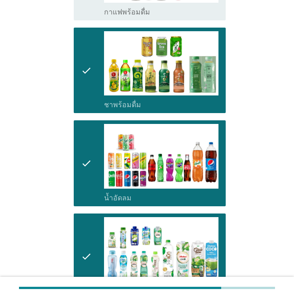
scroll to position [1265, 0]
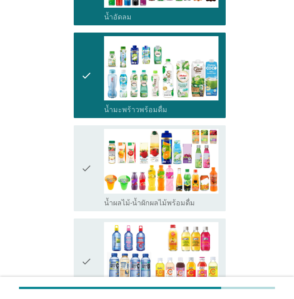
click at [74, 125] on div "check check_box_outline_blank น้ำผลไม้-น้ำผักผลไม้พร้อมดื่ม" at bounding box center [150, 167] width 152 height 85
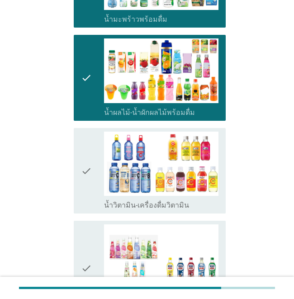
click at [81, 131] on icon "check" at bounding box center [86, 170] width 11 height 78
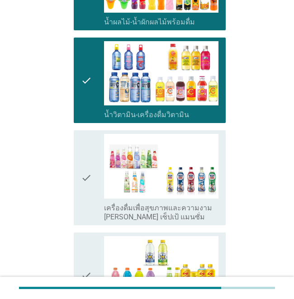
click at [92, 236] on div "check" at bounding box center [92, 275] width 23 height 78
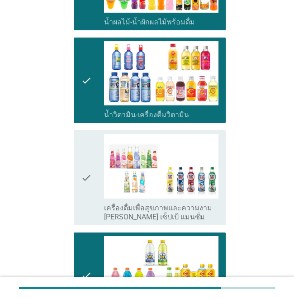
scroll to position [1626, 0]
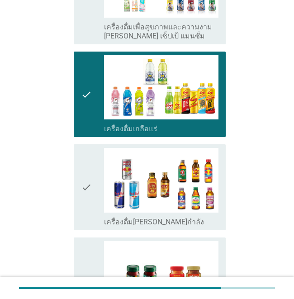
click at [87, 234] on div "check check_box_outline_blank ซุปไก่สกัด-[PERSON_NAME]สำเร็จรูป" at bounding box center [146, 285] width 157 height 102
click at [88, 148] on icon "check" at bounding box center [86, 187] width 11 height 78
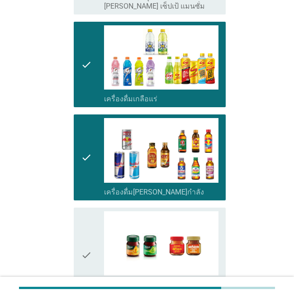
scroll to position [1680, 0]
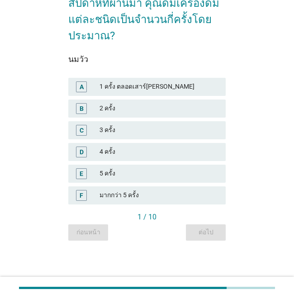
scroll to position [0, 0]
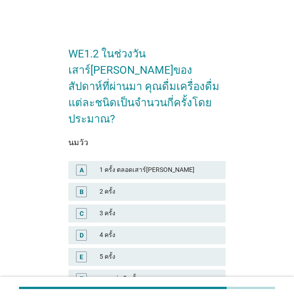
click at [173, 186] on div "2 ครั้ง" at bounding box center [158, 191] width 119 height 11
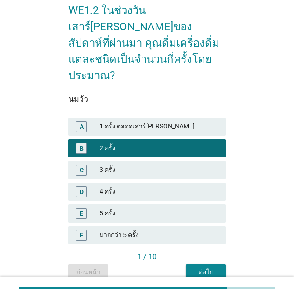
scroll to position [67, 0]
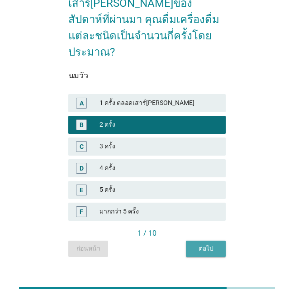
click at [191, 240] on button "ต่อไป" at bounding box center [206, 248] width 40 height 16
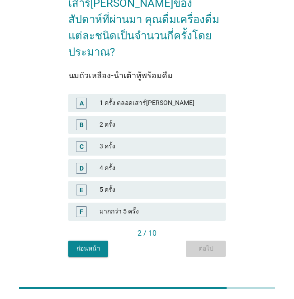
scroll to position [0, 0]
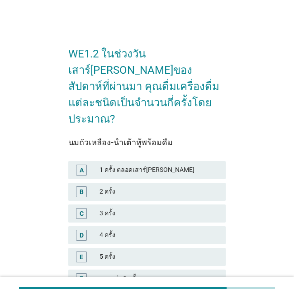
click at [108, 186] on div "2 ครั้ง" at bounding box center [158, 191] width 119 height 11
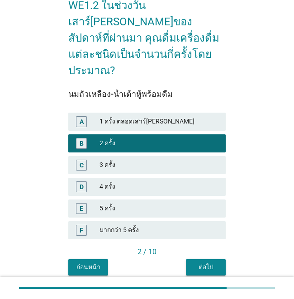
scroll to position [67, 0]
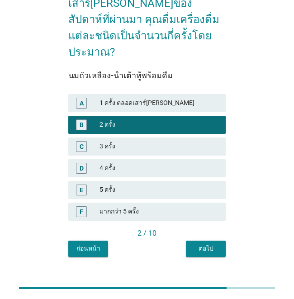
click at [214, 243] on div "ต่อไป" at bounding box center [205, 247] width 25 height 9
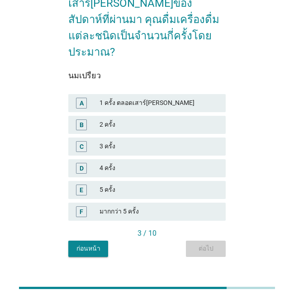
scroll to position [0, 0]
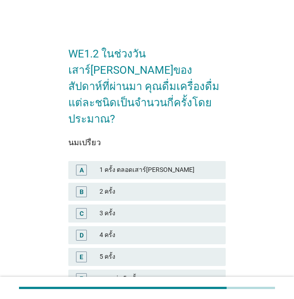
click at [150, 186] on div "2 ครั้ง" at bounding box center [158, 191] width 119 height 11
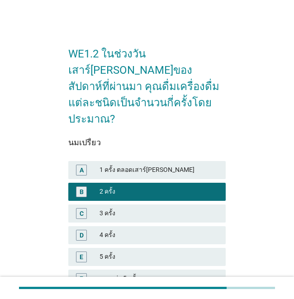
scroll to position [67, 0]
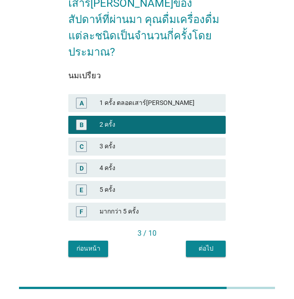
click at [214, 243] on div "ต่อไป" at bounding box center [205, 247] width 25 height 9
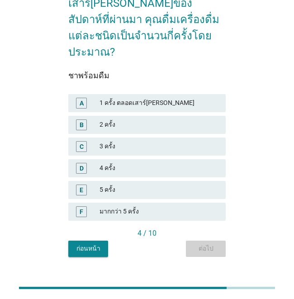
scroll to position [0, 0]
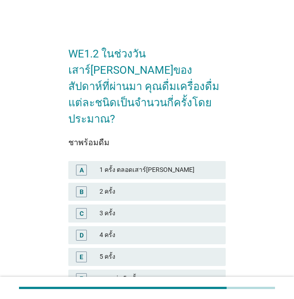
click at [140, 186] on div "2 ครั้ง" at bounding box center [158, 191] width 119 height 11
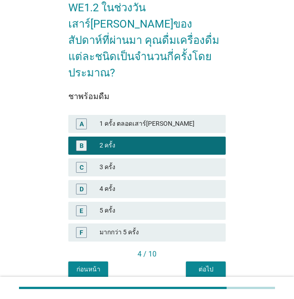
scroll to position [67, 0]
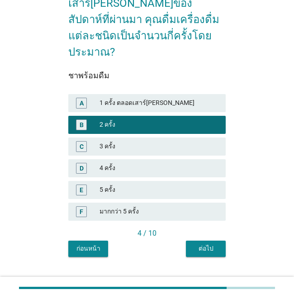
click at [210, 240] on button "ต่อไป" at bounding box center [206, 248] width 40 height 16
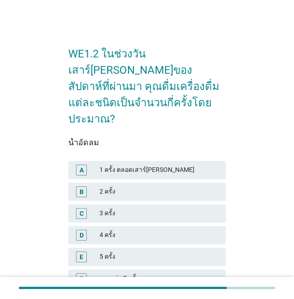
click at [115, 182] on div "B 2 ครั้ง" at bounding box center [146, 191] width 157 height 18
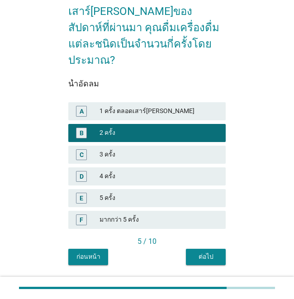
scroll to position [67, 0]
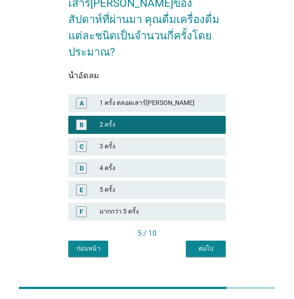
click at [210, 243] on div "ต่อไป" at bounding box center [205, 247] width 25 height 9
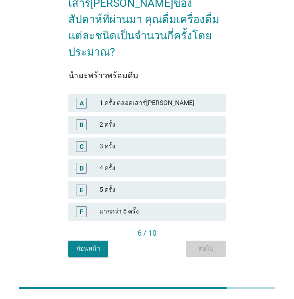
scroll to position [0, 0]
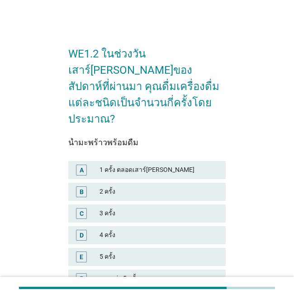
click at [142, 186] on div "2 ครั้ง" at bounding box center [158, 191] width 119 height 11
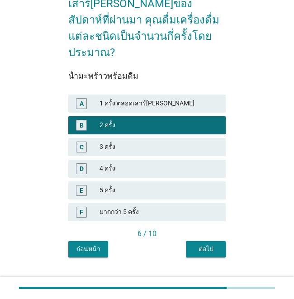
scroll to position [67, 0]
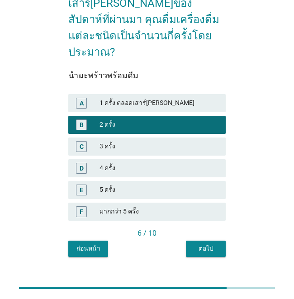
click at [214, 240] on button "ต่อไป" at bounding box center [206, 248] width 40 height 16
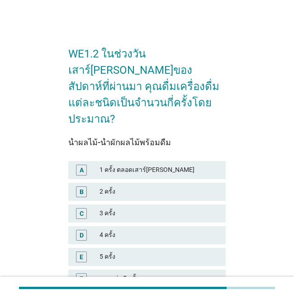
click at [131, 186] on div "2 ครั้ง" at bounding box center [158, 191] width 119 height 11
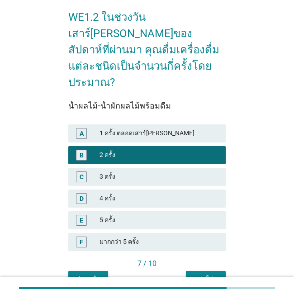
scroll to position [67, 0]
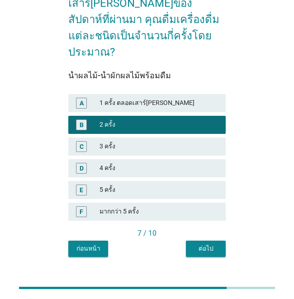
click at [211, 243] on div "ต่อไป" at bounding box center [205, 247] width 25 height 9
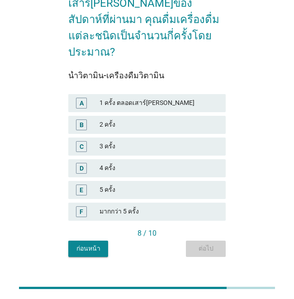
scroll to position [0, 0]
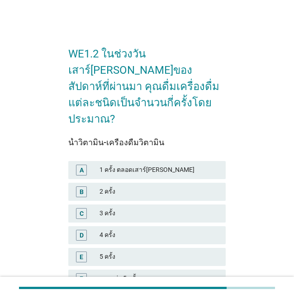
click at [147, 186] on div "2 ครั้ง" at bounding box center [158, 191] width 119 height 11
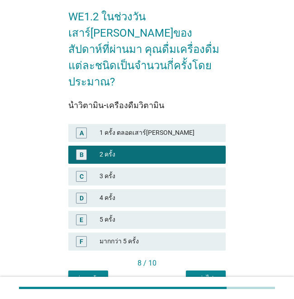
scroll to position [67, 0]
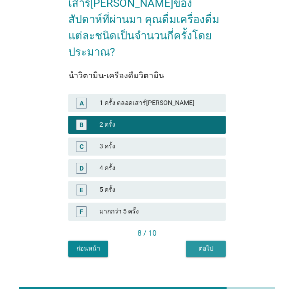
click at [213, 243] on div "ต่อไป" at bounding box center [205, 247] width 25 height 9
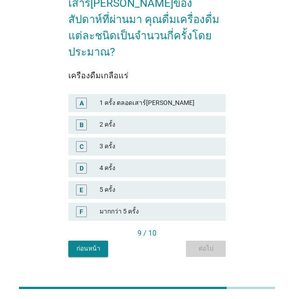
click at [137, 130] on div "2 ครั้ง" at bounding box center [158, 124] width 119 height 11
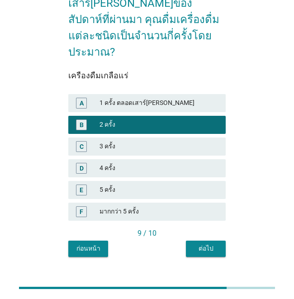
click at [211, 240] on button "ต่อไป" at bounding box center [206, 248] width 40 height 16
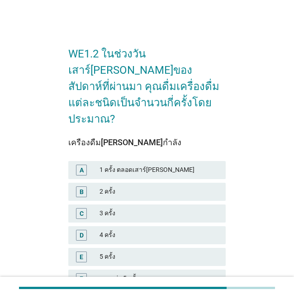
click at [128, 186] on div "2 ครั้ง" at bounding box center [158, 191] width 119 height 11
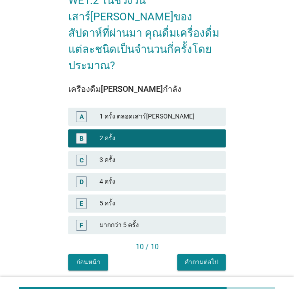
scroll to position [67, 0]
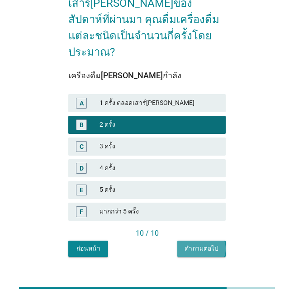
click at [208, 243] on div "คำถามต่อไป" at bounding box center [201, 247] width 34 height 9
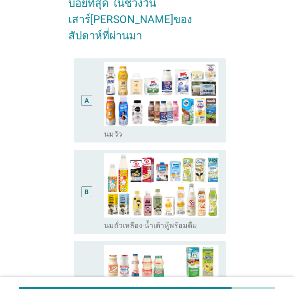
scroll to position [0, 0]
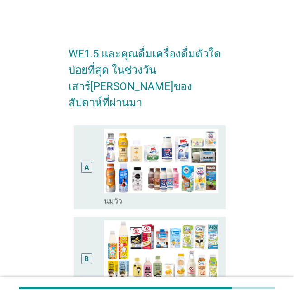
click at [84, 162] on div "A" at bounding box center [86, 166] width 4 height 9
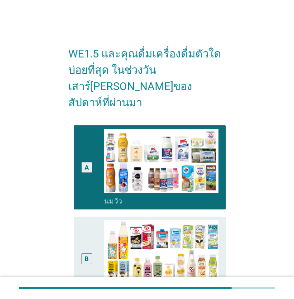
scroll to position [136, 0]
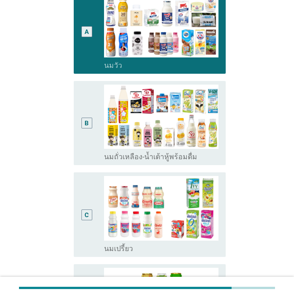
click at [72, 110] on div "B radio_button_unchecked นมถั่วเหลือง-น้ำเต้าหู้พร้อมดื่ม" at bounding box center [146, 122] width 157 height 91
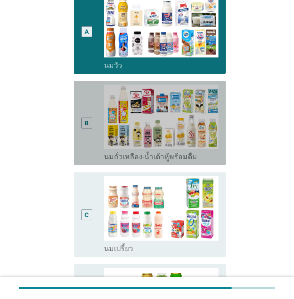
click at [80, 105] on div "B radio_button_unchecked นมถั่วเหลือง-น้ำเต้าหู้พร้อมดื่ม" at bounding box center [150, 123] width 152 height 84
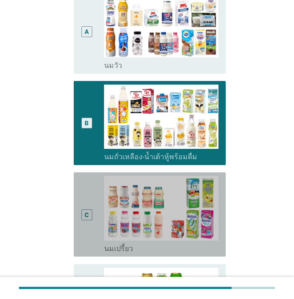
click at [98, 176] on div "C" at bounding box center [92, 214] width 23 height 77
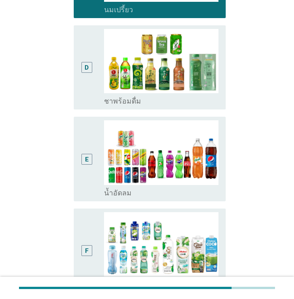
scroll to position [497, 0]
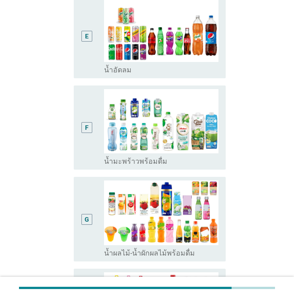
click at [75, 29] on div "E radio_button_unchecked น้ำอัดลม" at bounding box center [150, 36] width 152 height 84
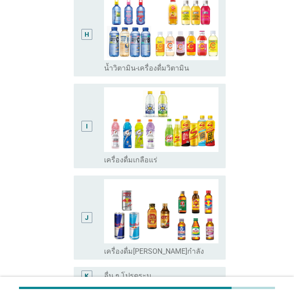
scroll to position [855, 0]
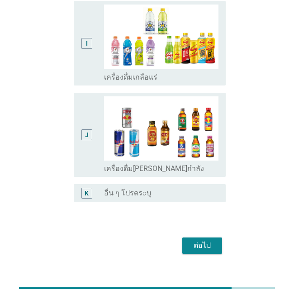
click at [213, 240] on div "ต่อไป" at bounding box center [201, 245] width 25 height 11
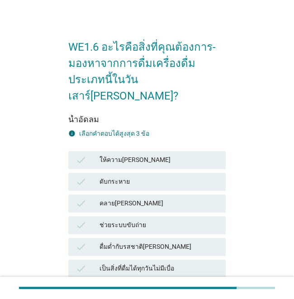
scroll to position [136, 0]
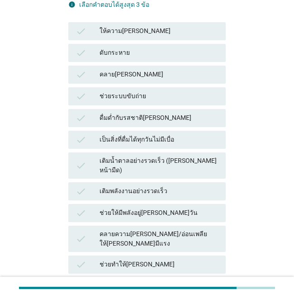
click at [164, 26] on div "ให้ความ[PERSON_NAME]" at bounding box center [158, 31] width 119 height 11
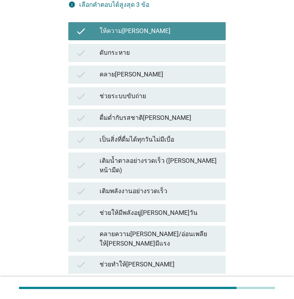
click at [158, 47] on div "ดับกระหาย" at bounding box center [158, 52] width 119 height 11
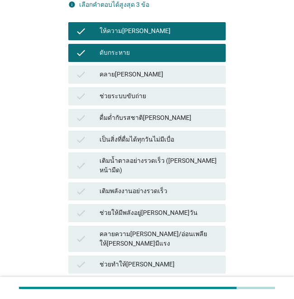
drag, startPoint x: 162, startPoint y: 59, endPoint x: 183, endPoint y: 96, distance: 42.3
click at [163, 69] on div "คลาย[PERSON_NAME]" at bounding box center [158, 74] width 119 height 11
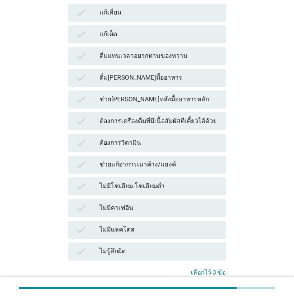
scroll to position [670, 0]
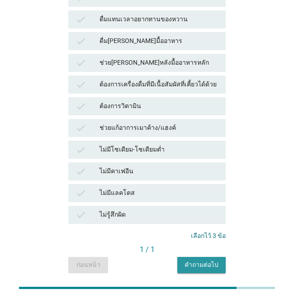
click at [216, 257] on button "คำถามต่อไป" at bounding box center [201, 265] width 48 height 16
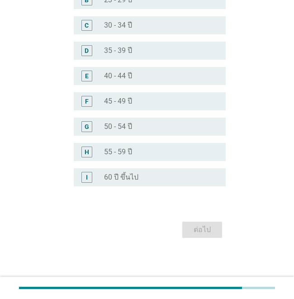
scroll to position [0, 0]
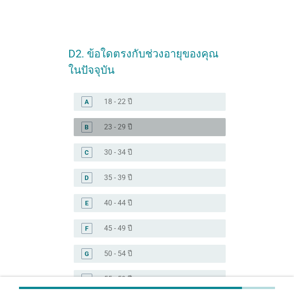
click at [145, 130] on div "radio_button_unchecked 23 - 29 ปี" at bounding box center [157, 126] width 107 height 9
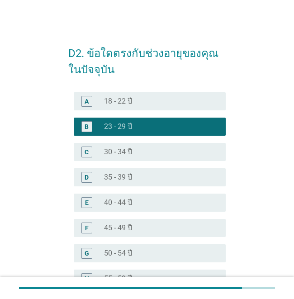
scroll to position [127, 0]
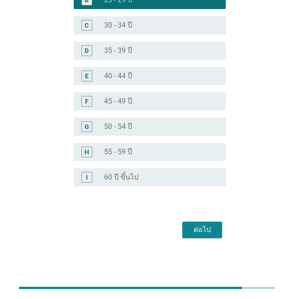
click at [195, 230] on div "ต่อไป" at bounding box center [201, 229] width 25 height 11
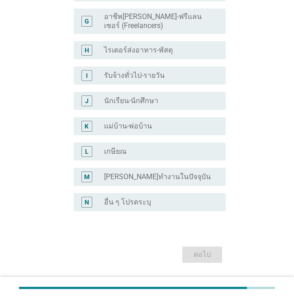
scroll to position [268, 0]
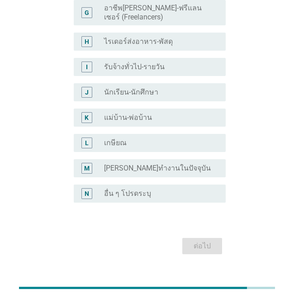
click at [147, 164] on label "[PERSON_NAME]ทำงานในปัจจุบัน" at bounding box center [157, 168] width 107 height 9
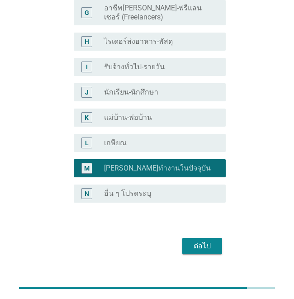
click at [203, 240] on div "ต่อไป" at bounding box center [201, 245] width 25 height 11
